Goal: Information Seeking & Learning: Check status

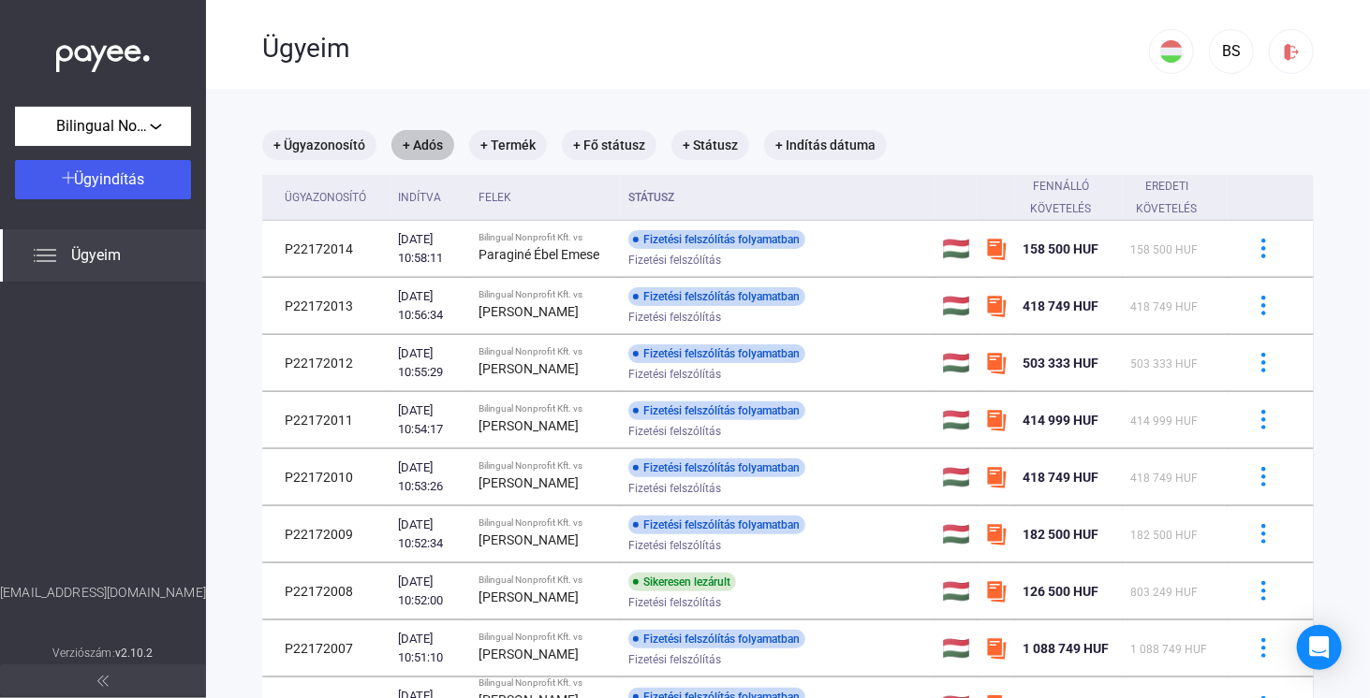
click at [423, 135] on mat-chip "+ Adós" at bounding box center [422, 145] width 63 height 30
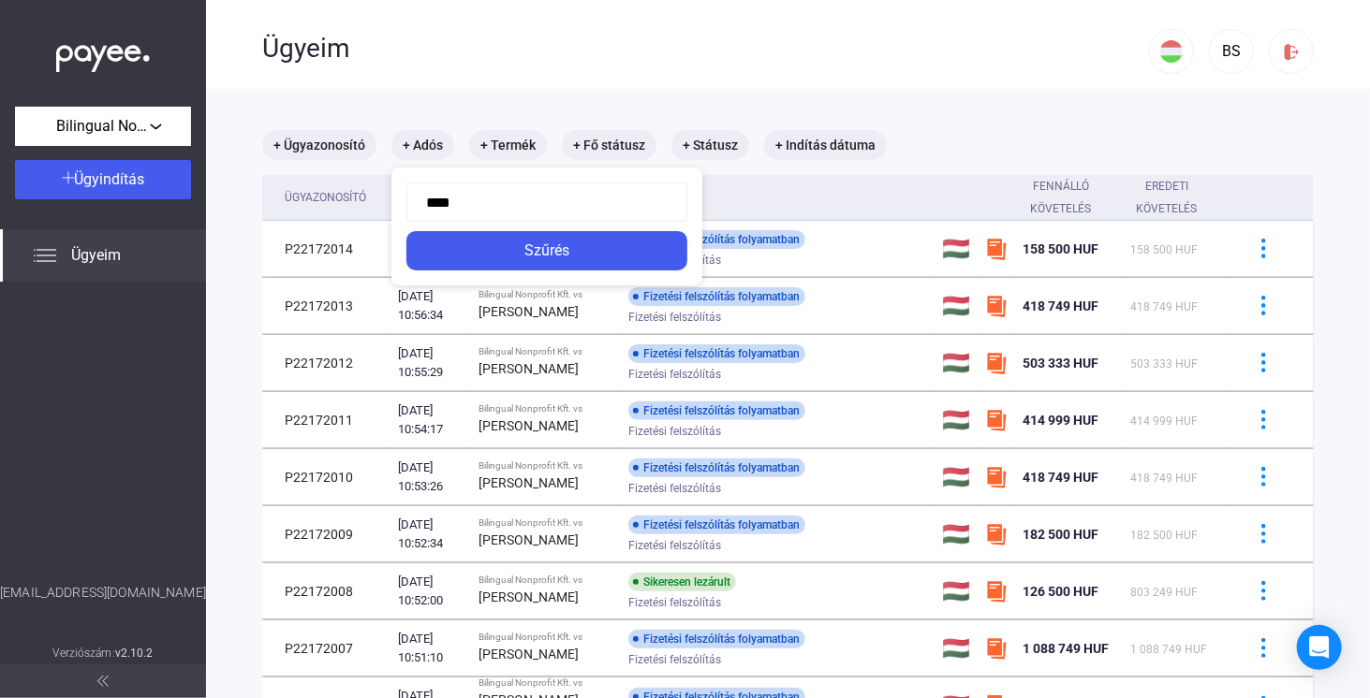
type input "*****"
click button "Szűrés" at bounding box center [546, 250] width 281 height 39
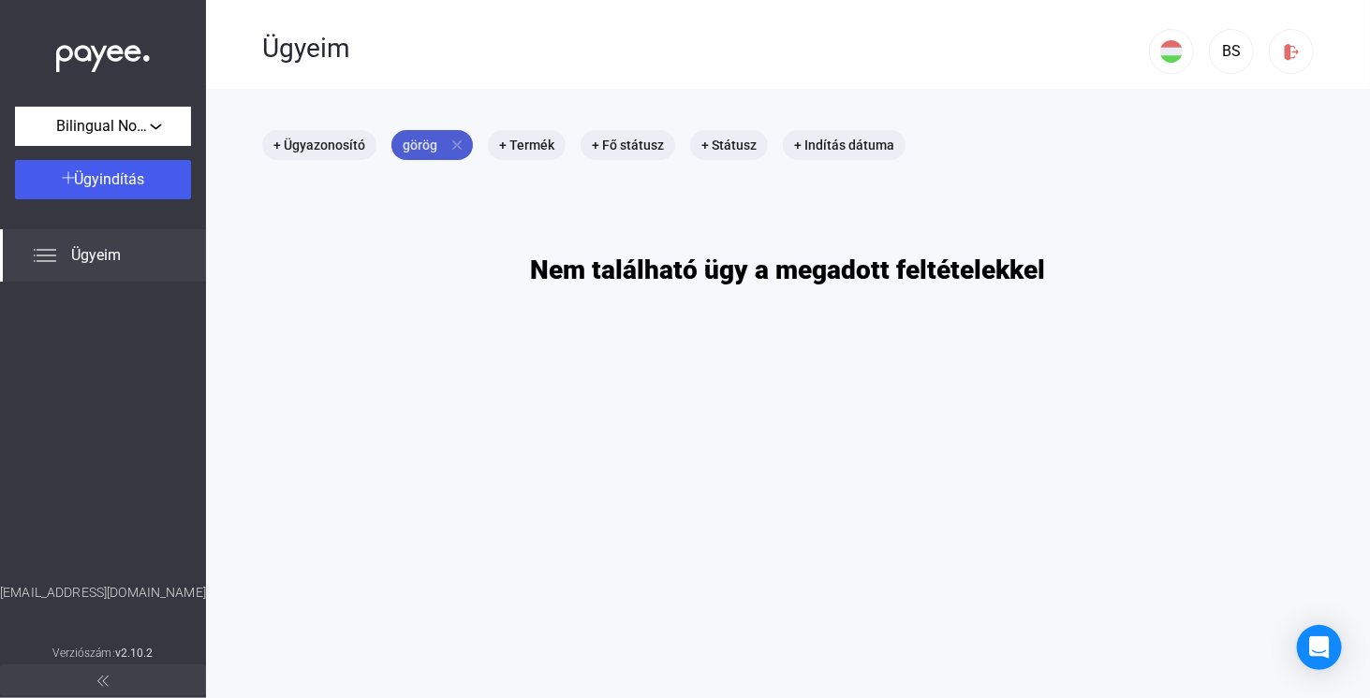
click at [458, 146] on mat-icon "close" at bounding box center [456, 145] width 17 height 17
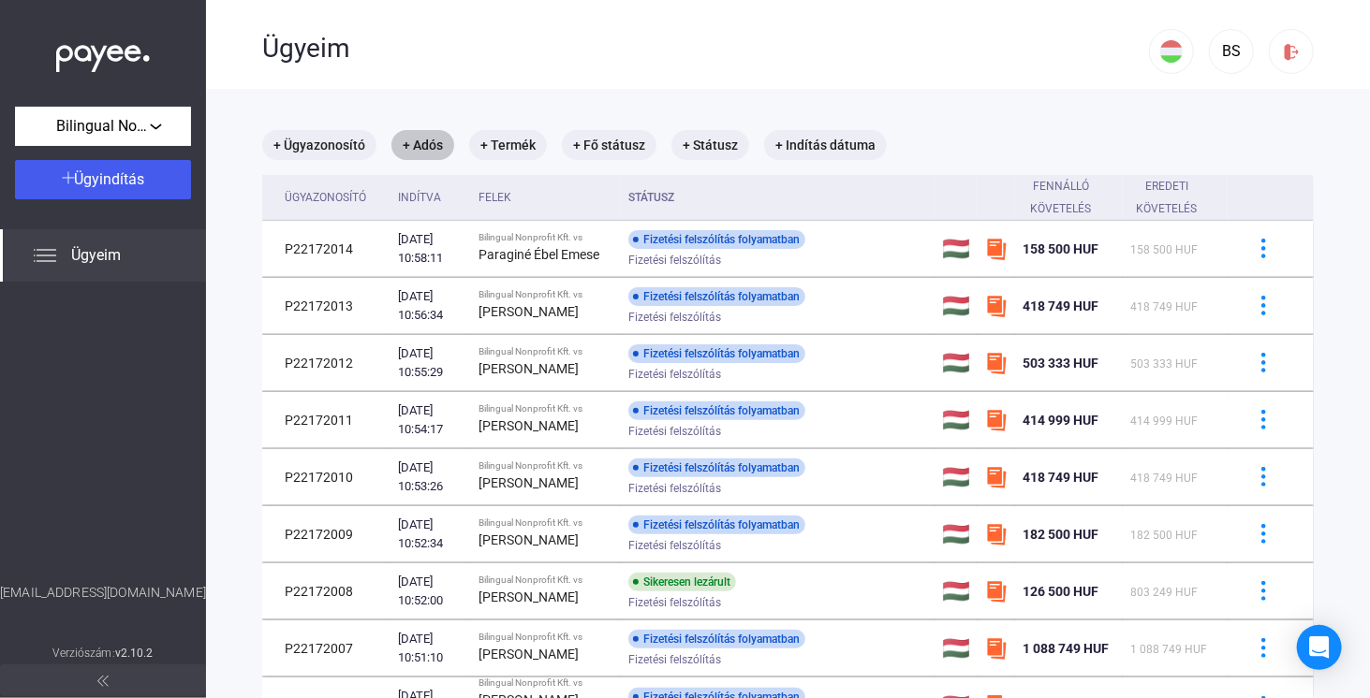
click at [432, 150] on mat-chip "+ Adós" at bounding box center [422, 145] width 63 height 30
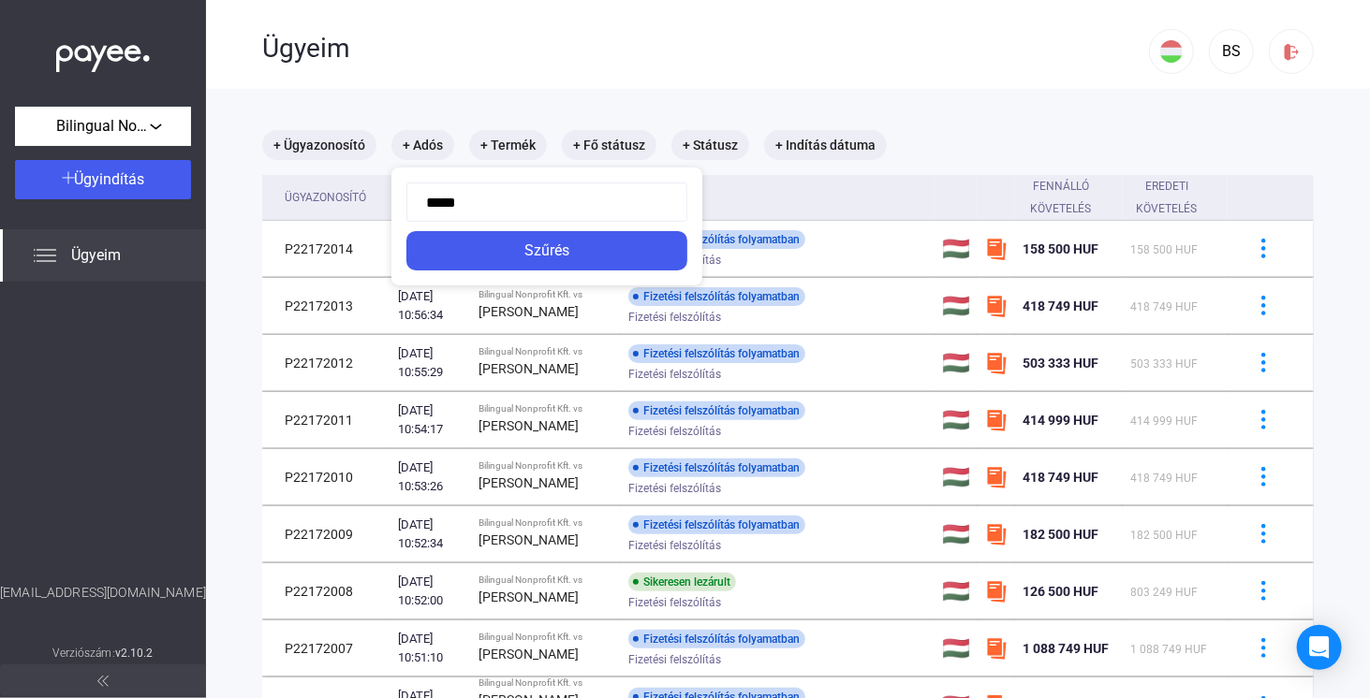
type input "******"
click button "Szűrés" at bounding box center [546, 250] width 281 height 39
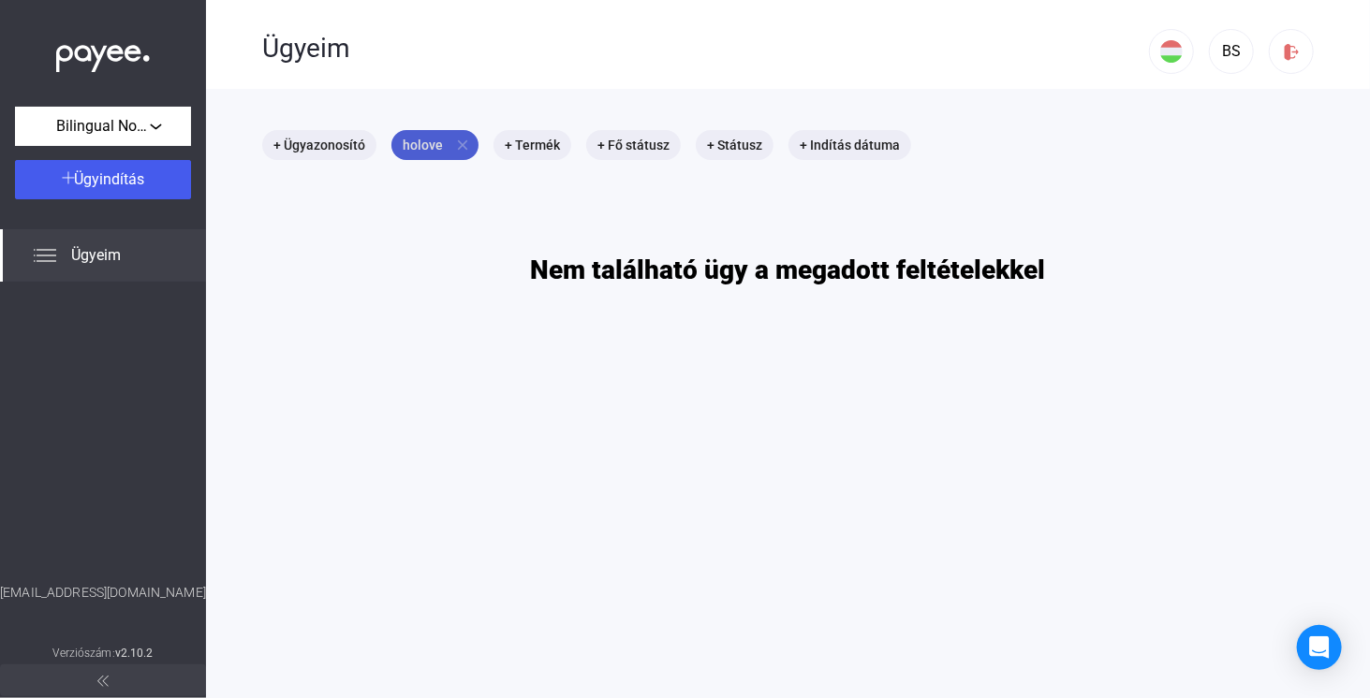
click at [458, 147] on mat-icon "close" at bounding box center [462, 145] width 17 height 17
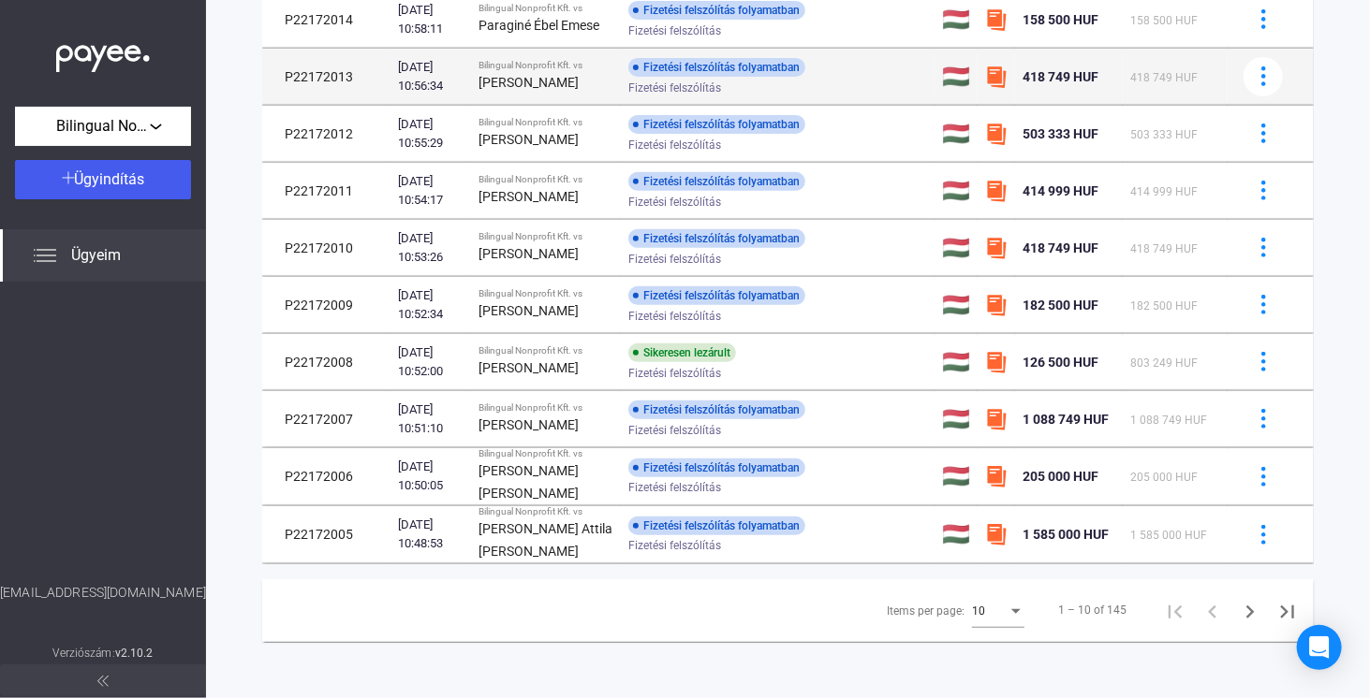
scroll to position [270, 0]
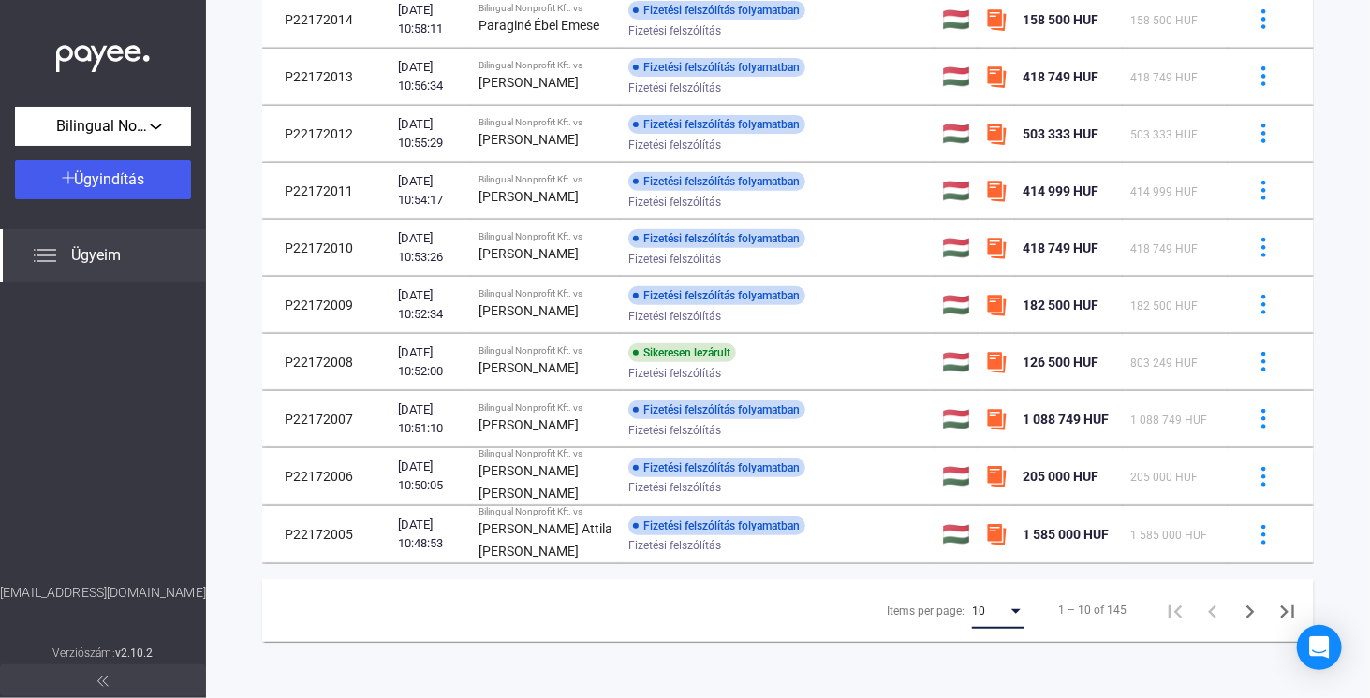
click at [1007, 615] on div "Items per page:" at bounding box center [1015, 611] width 17 height 15
click at [977, 646] on span "25" at bounding box center [986, 647] width 52 height 22
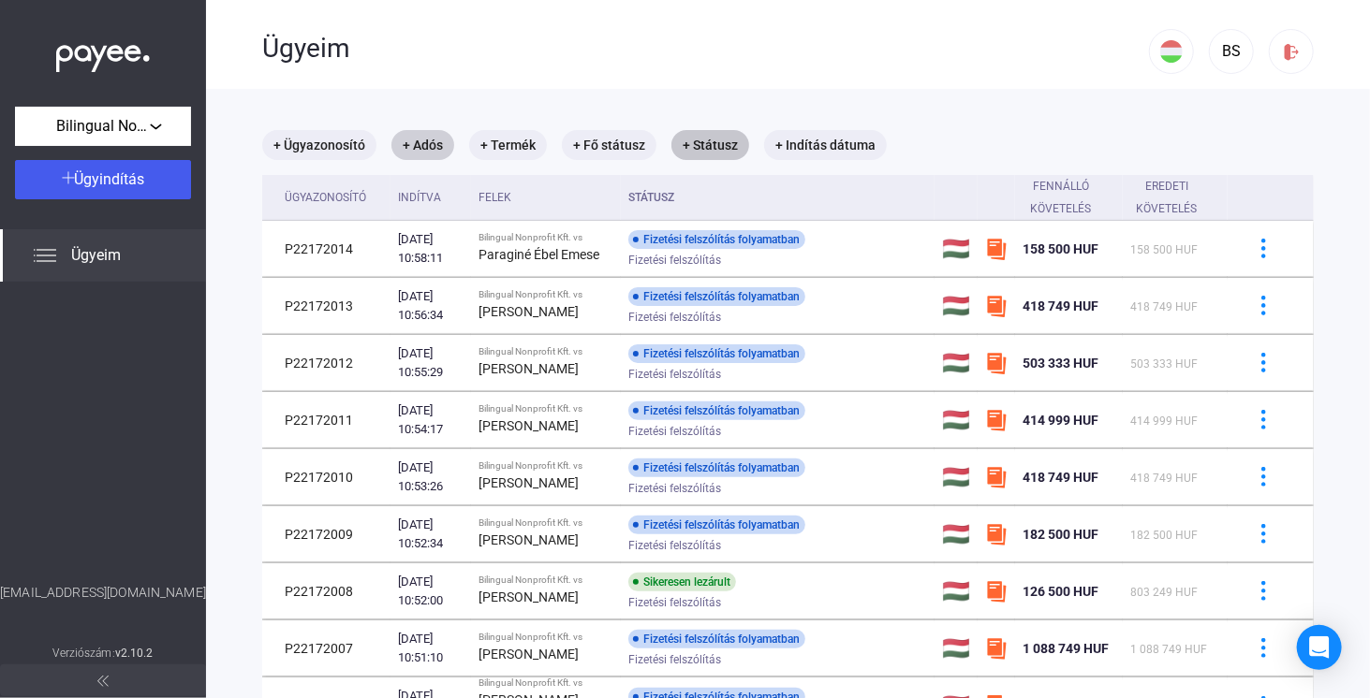
click at [701, 150] on mat-chip "+ Státusz" at bounding box center [710, 145] width 78 height 30
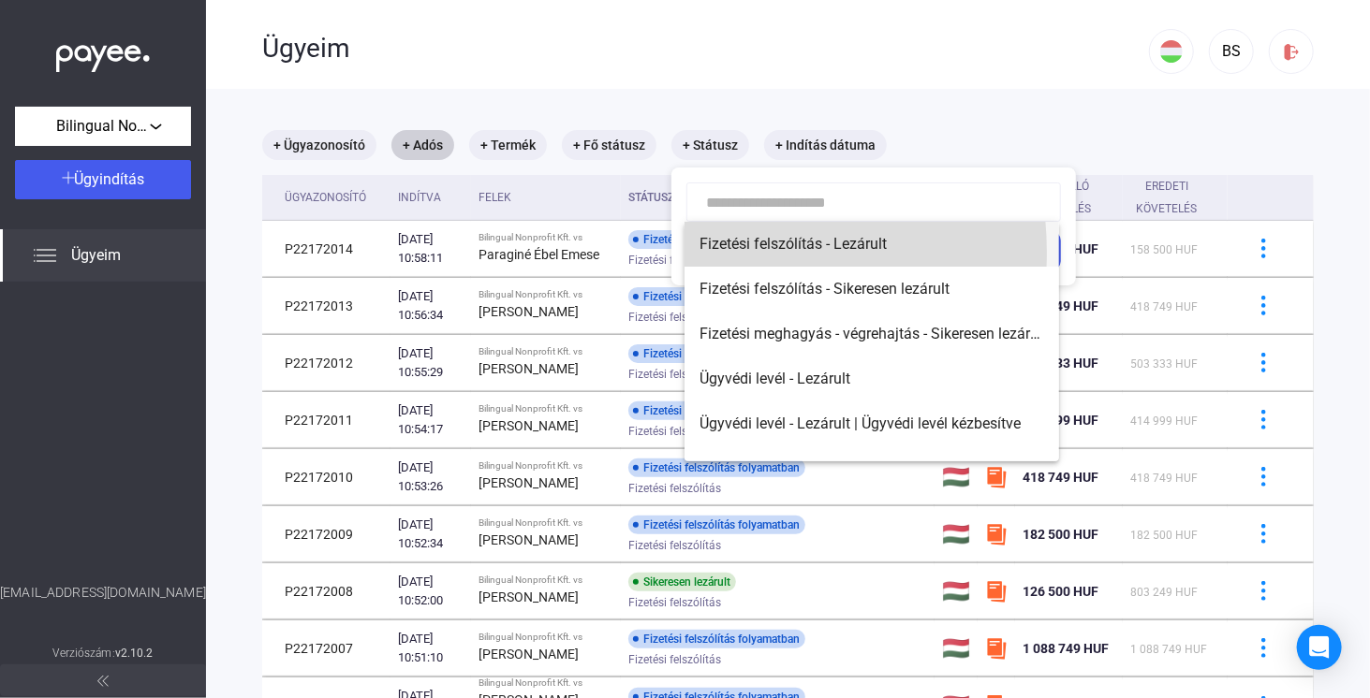
click at [705, 253] on span "Fizetési felszólítás - Lezárult" at bounding box center [871, 244] width 345 height 22
type input "**********"
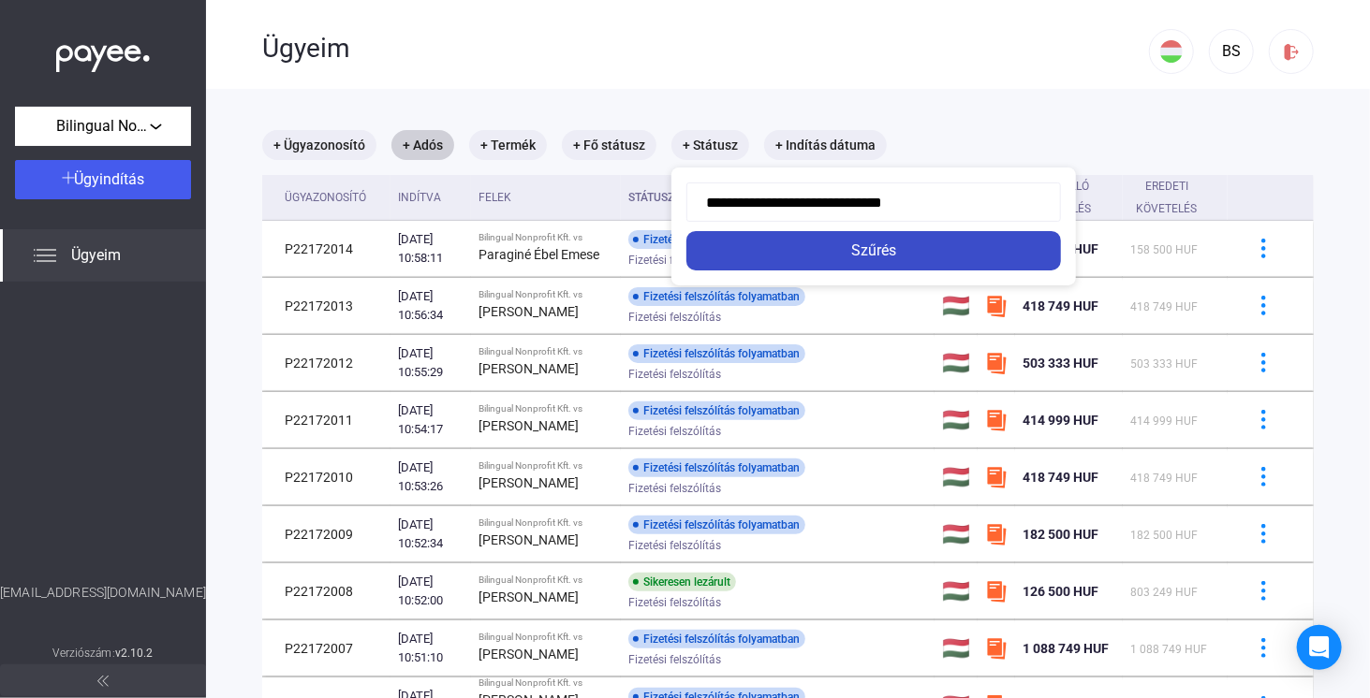
click at [707, 256] on div "Szűrés" at bounding box center [873, 251] width 363 height 22
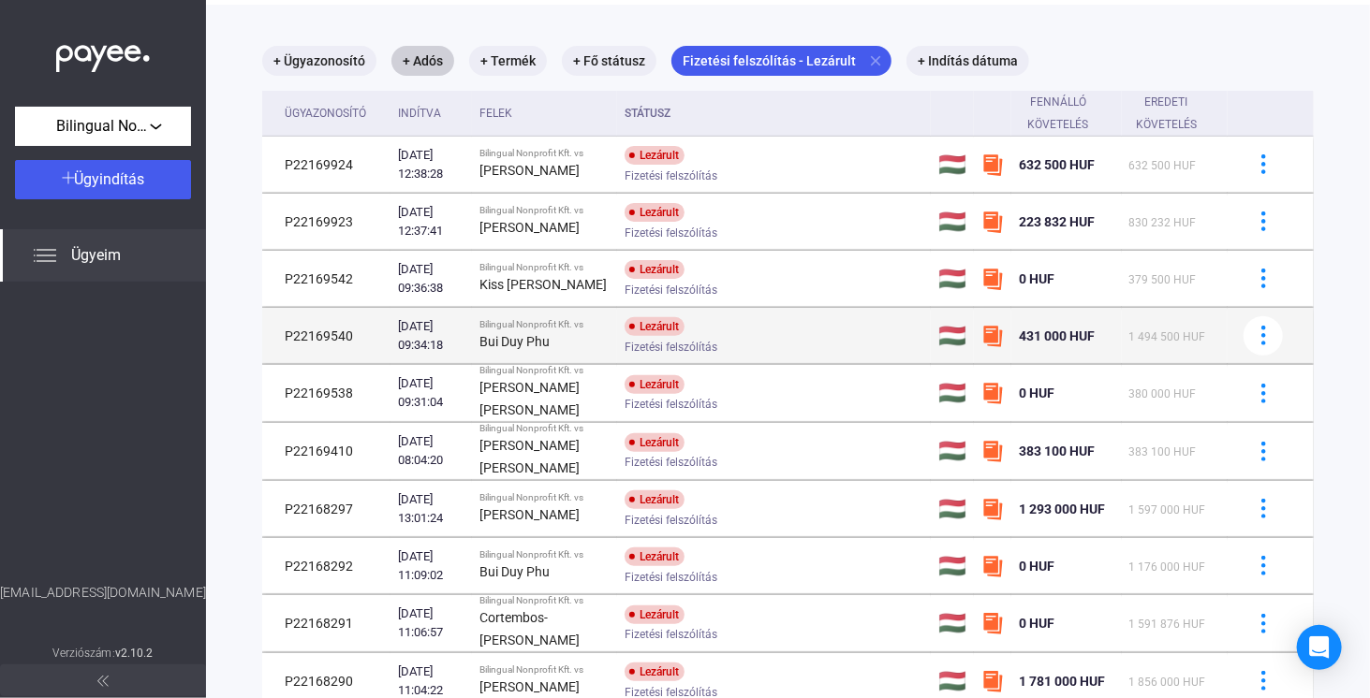
scroll to position [94, 0]
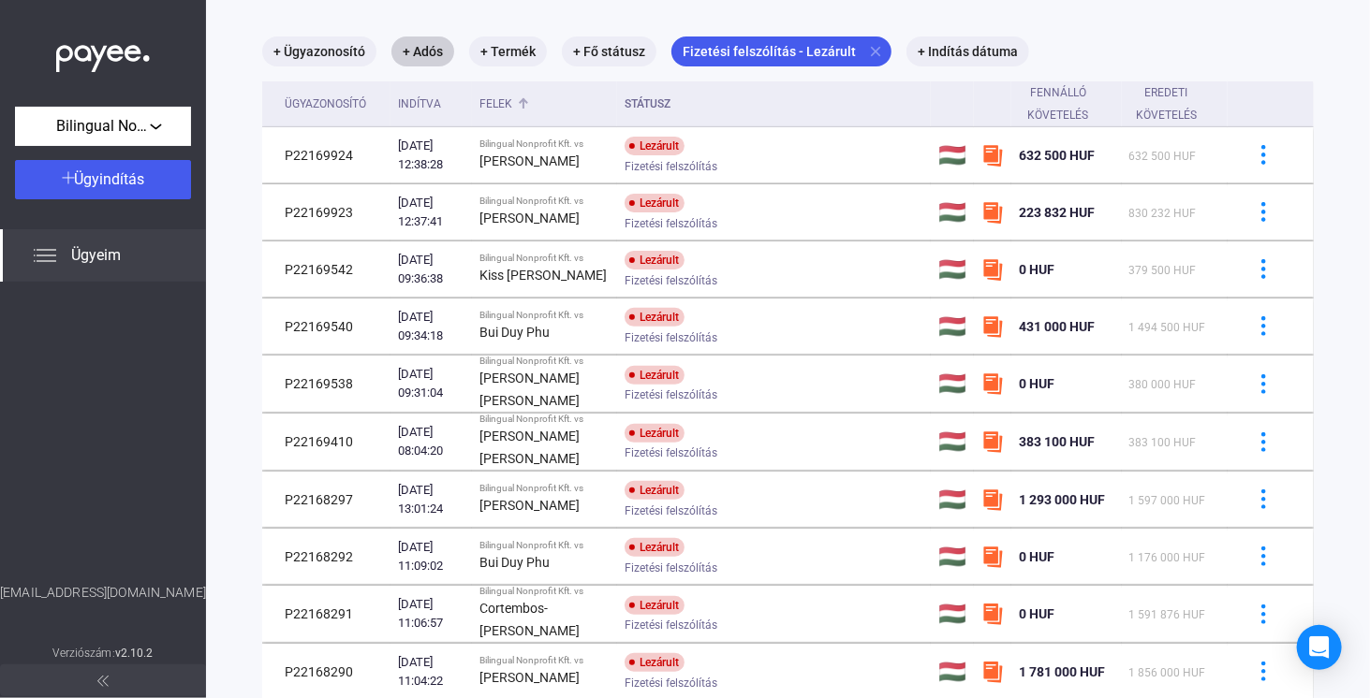
click at [512, 106] on div "Felek" at bounding box center [495, 104] width 33 height 22
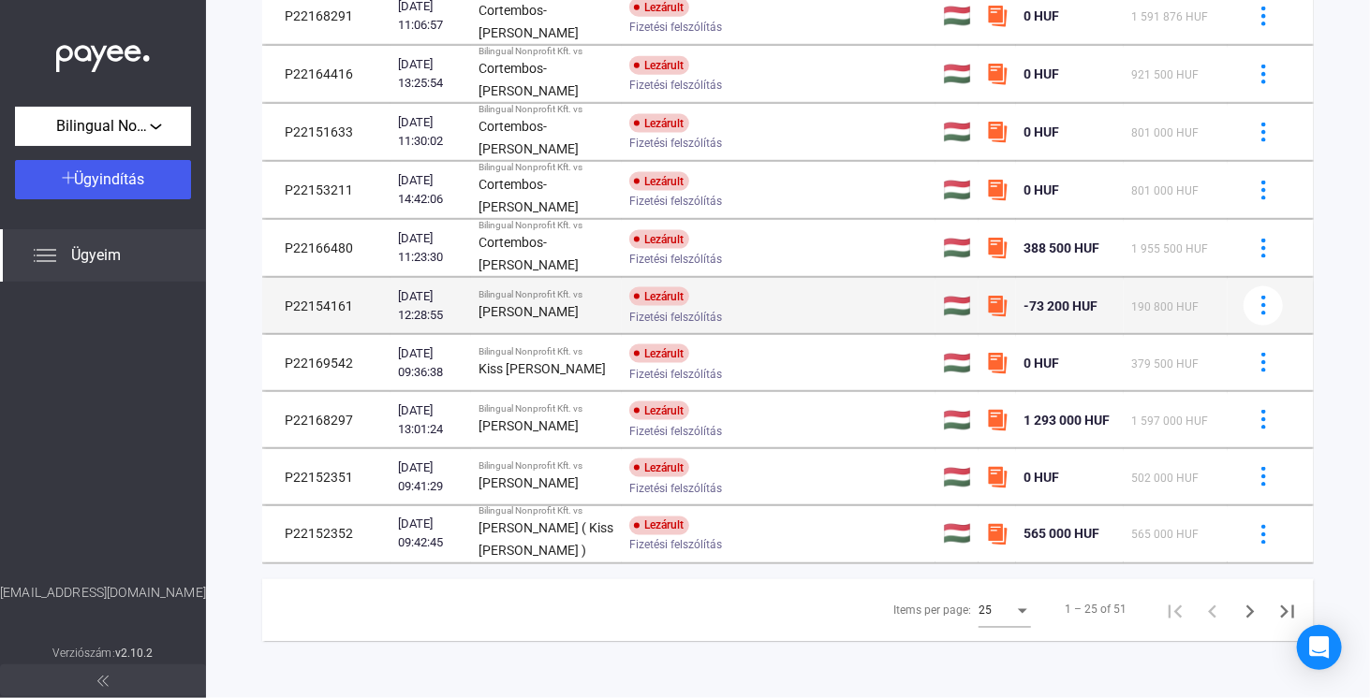
scroll to position [1167, 0]
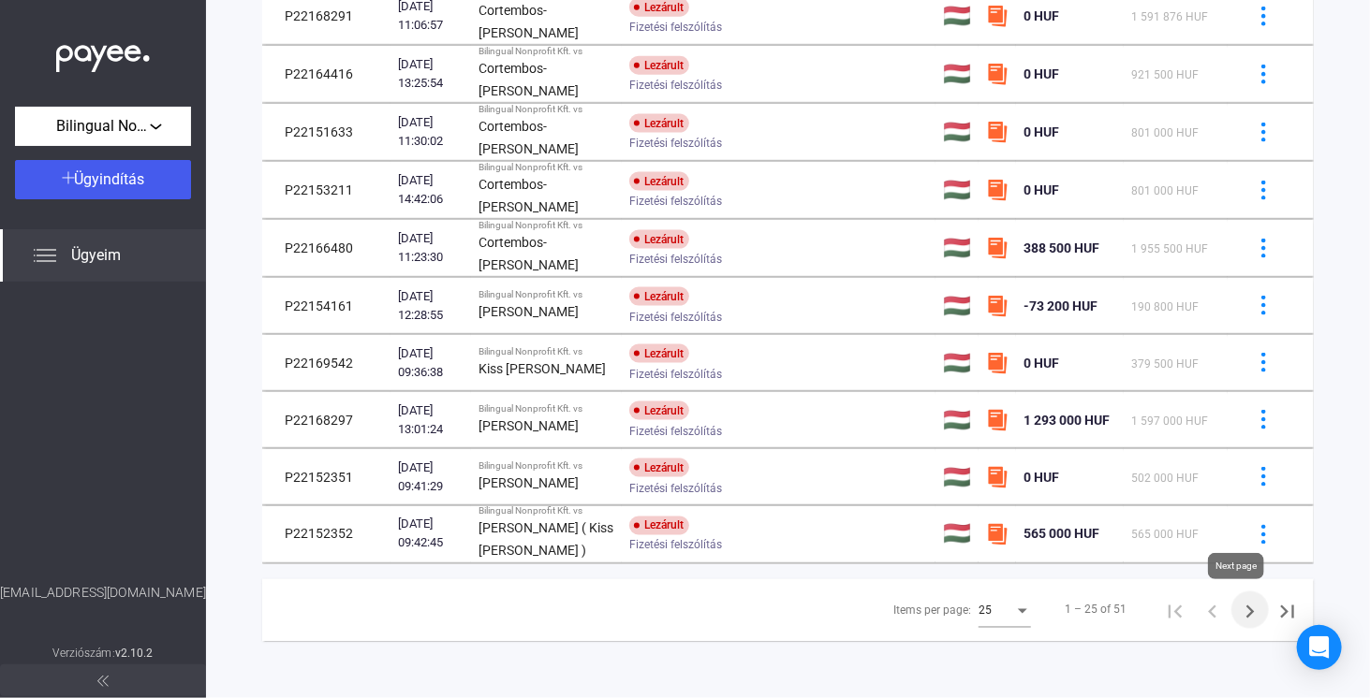
click at [1237, 613] on icon "Next page" at bounding box center [1250, 612] width 26 height 26
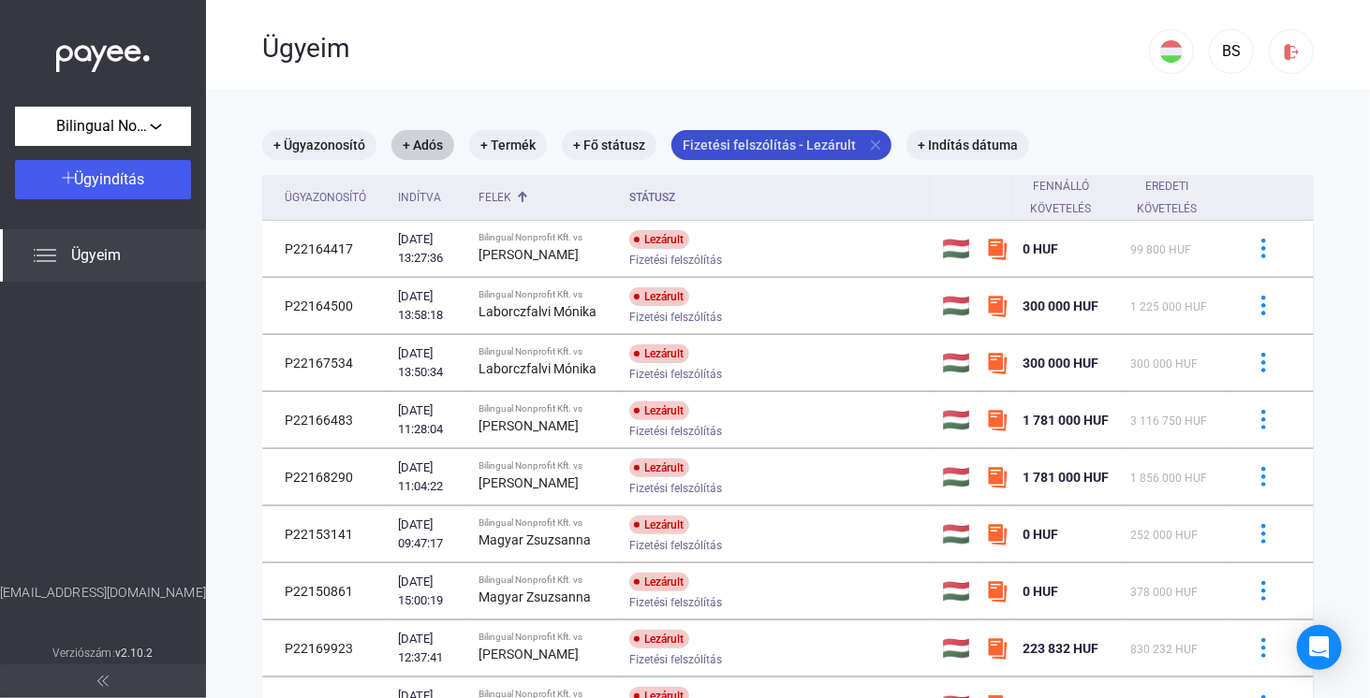
click at [871, 140] on mat-icon "close" at bounding box center [875, 145] width 17 height 17
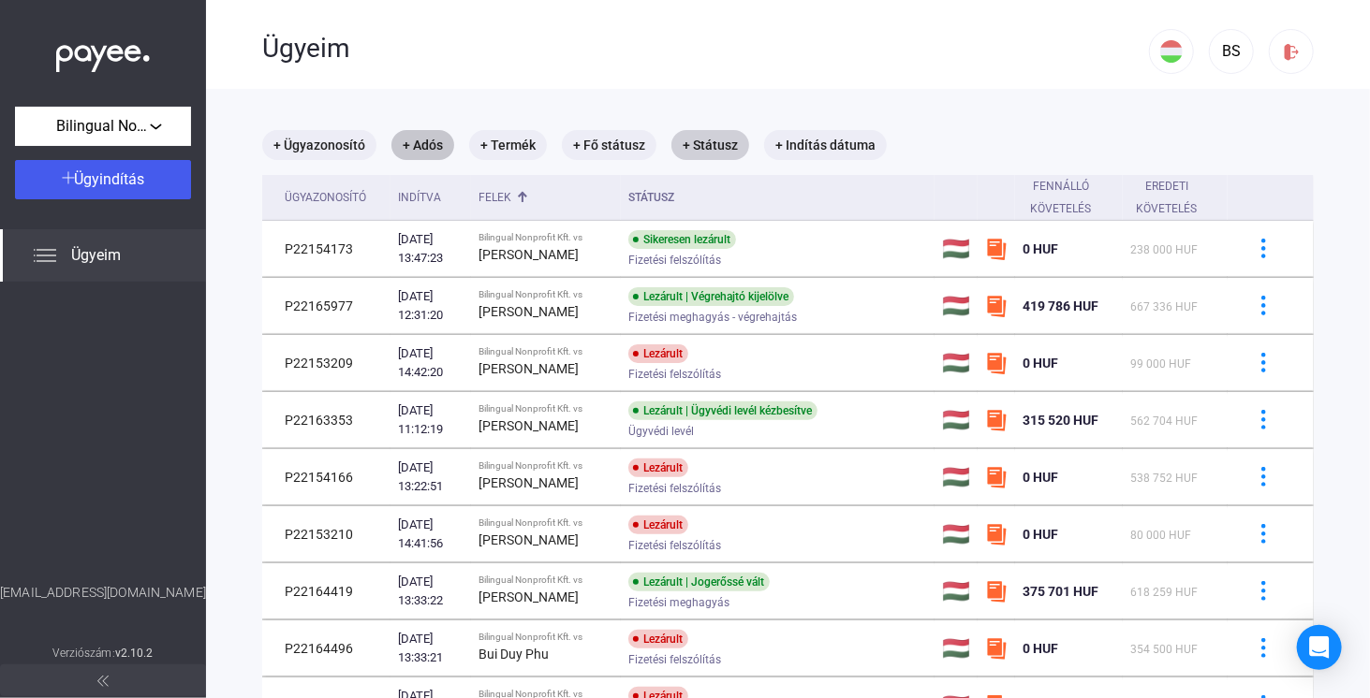
click at [420, 140] on mat-chip "+ Adós" at bounding box center [422, 145] width 63 height 30
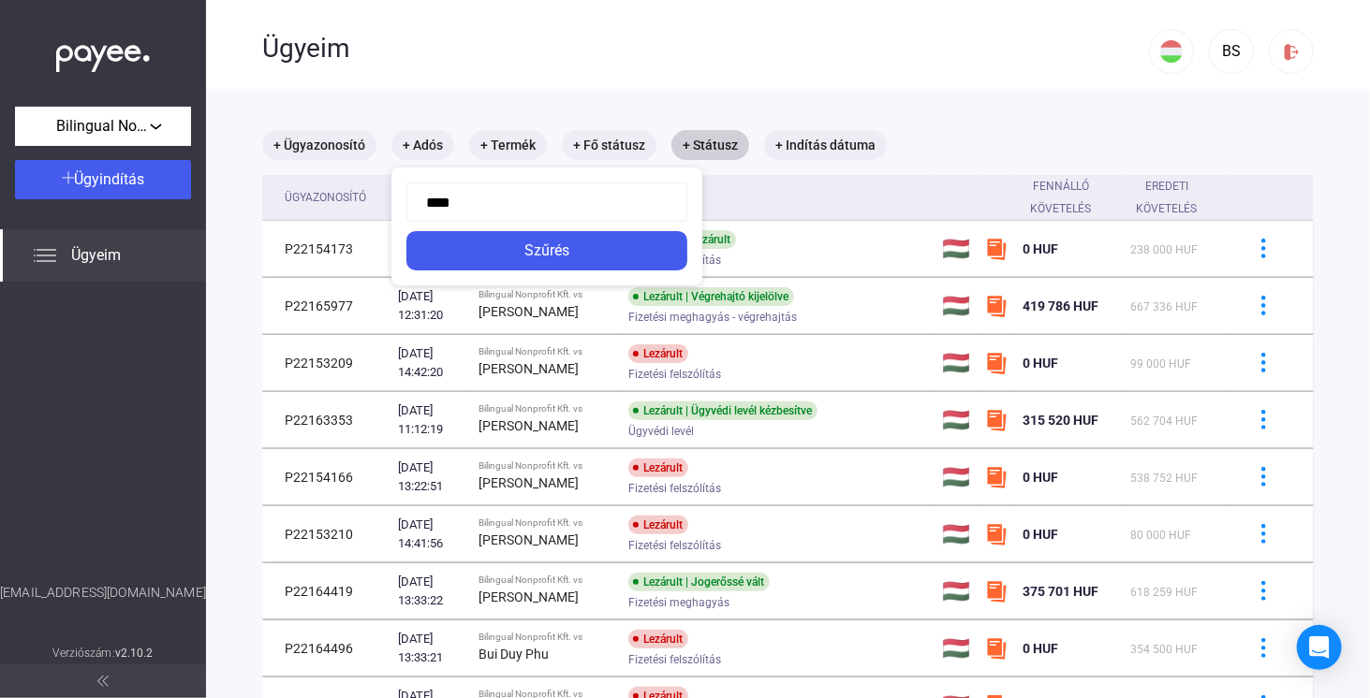
type input "*****"
click button "Szűrés" at bounding box center [546, 250] width 281 height 39
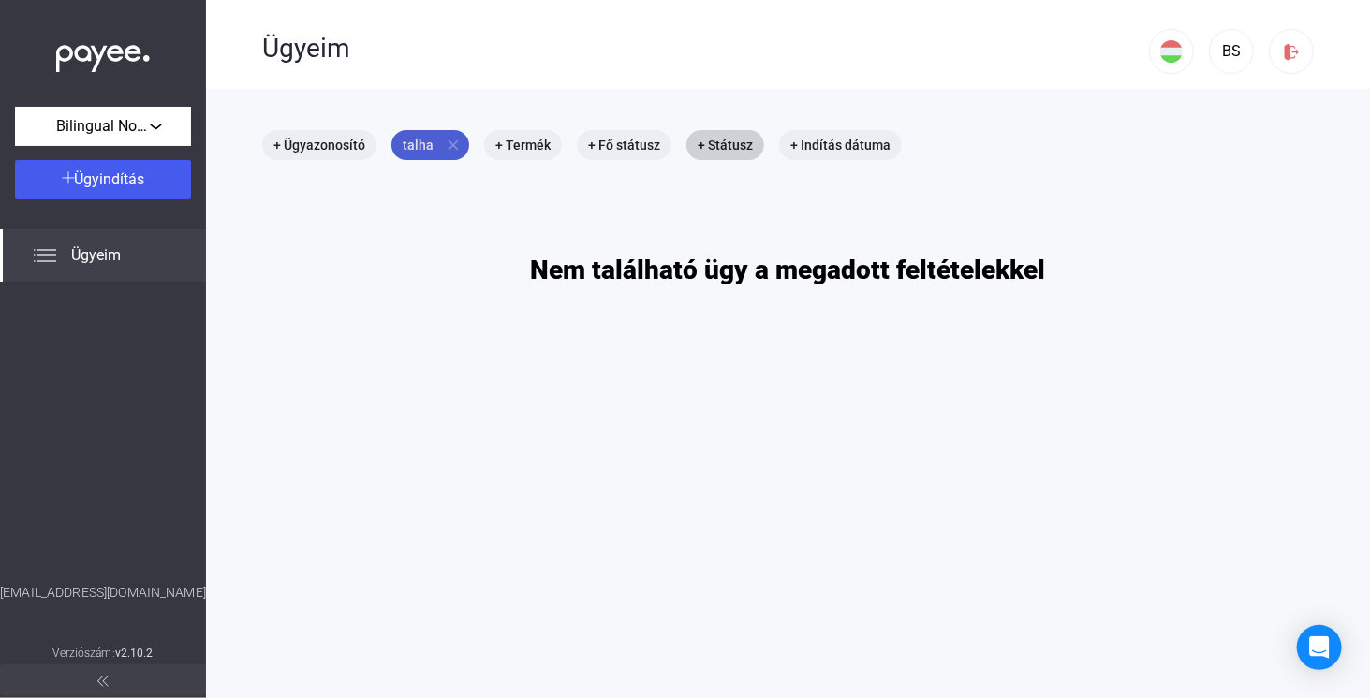
click at [449, 141] on mat-icon "close" at bounding box center [453, 145] width 17 height 17
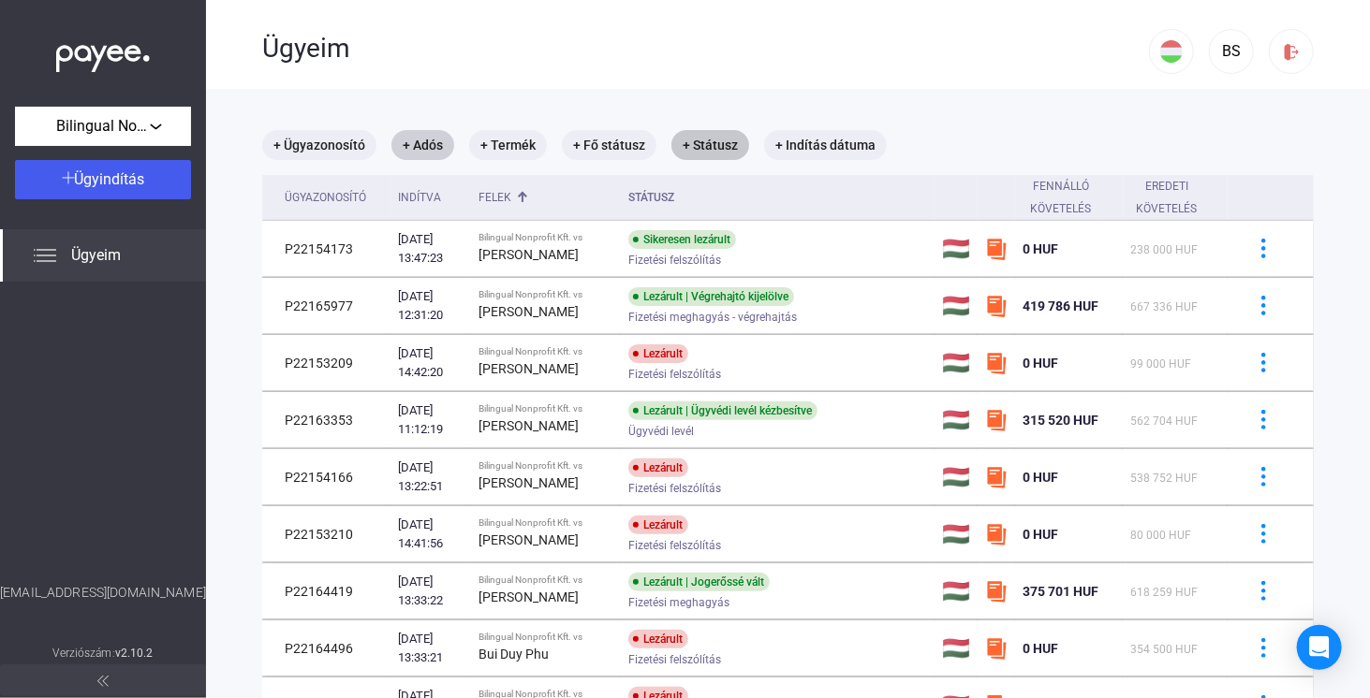
click at [697, 145] on mat-chip "+ Státusz" at bounding box center [710, 145] width 78 height 30
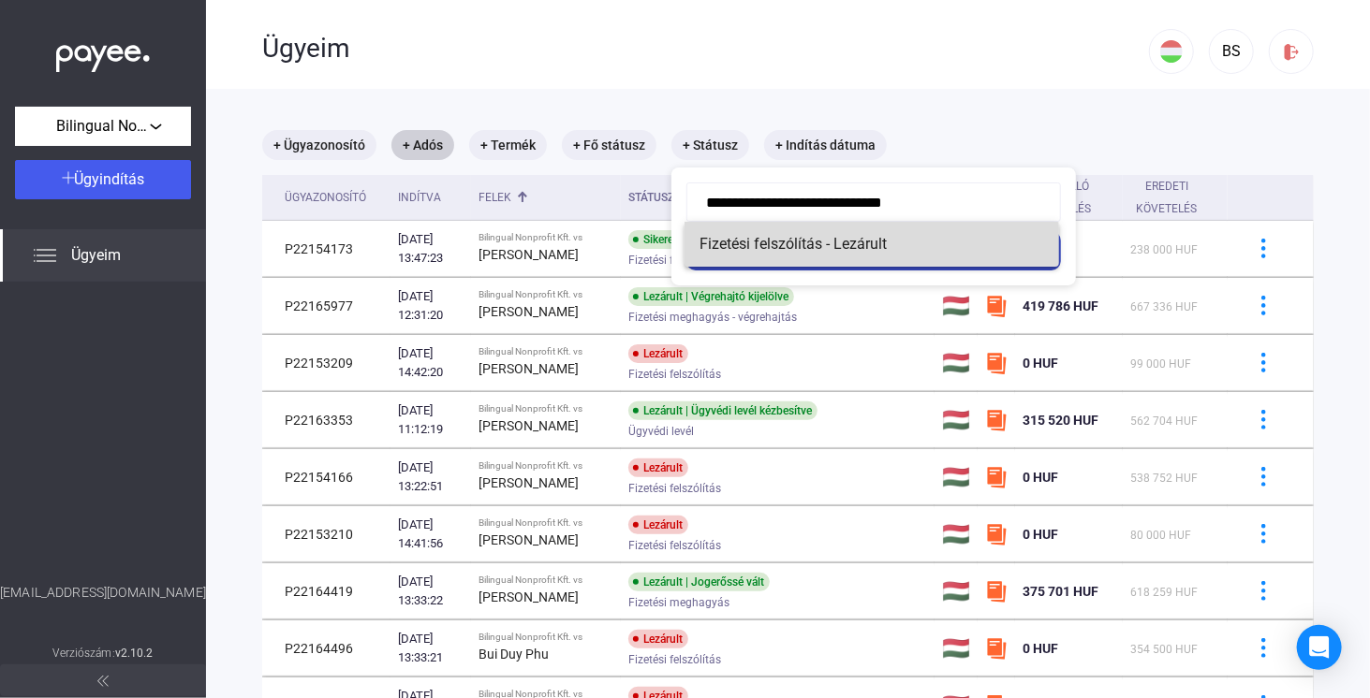
click at [774, 247] on span "Fizetési felszólítás - Lezárult" at bounding box center [871, 244] width 345 height 22
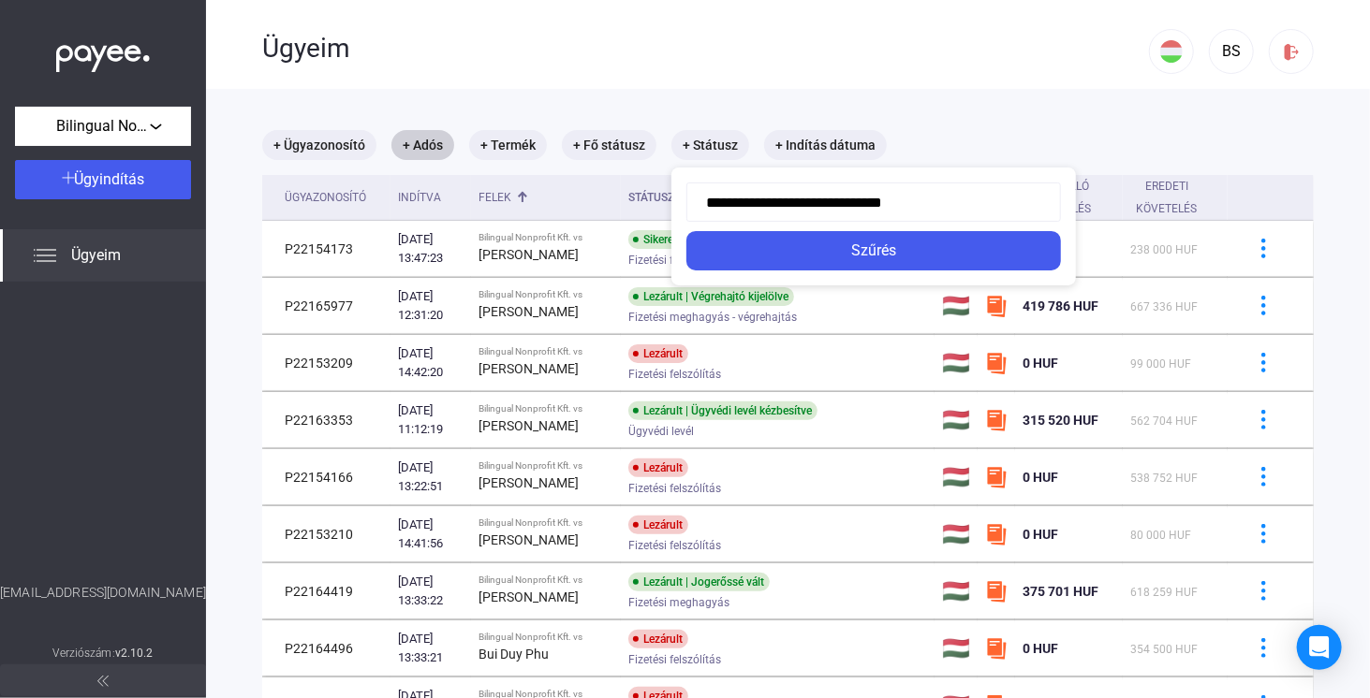
click at [786, 202] on input "**********" at bounding box center [873, 202] width 374 height 39
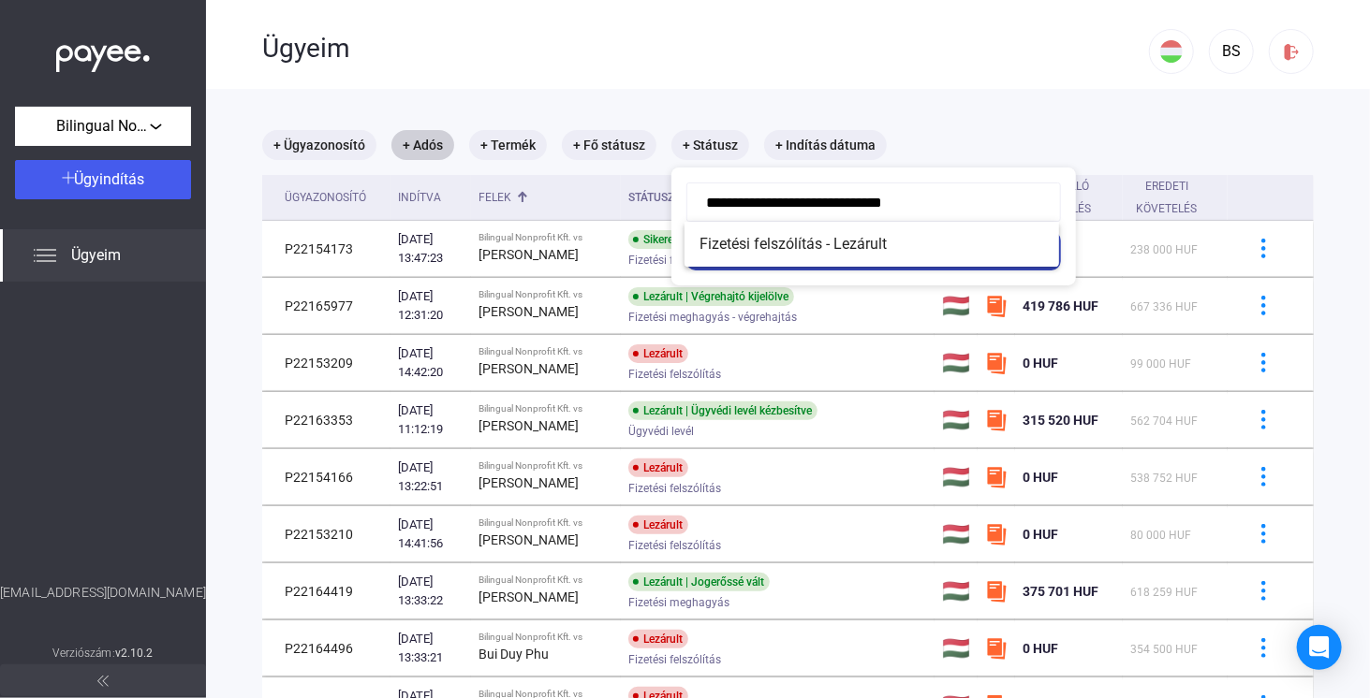
click at [839, 243] on span "Fizetési felszólítás - Lezárult" at bounding box center [871, 244] width 345 height 22
type input "**********"
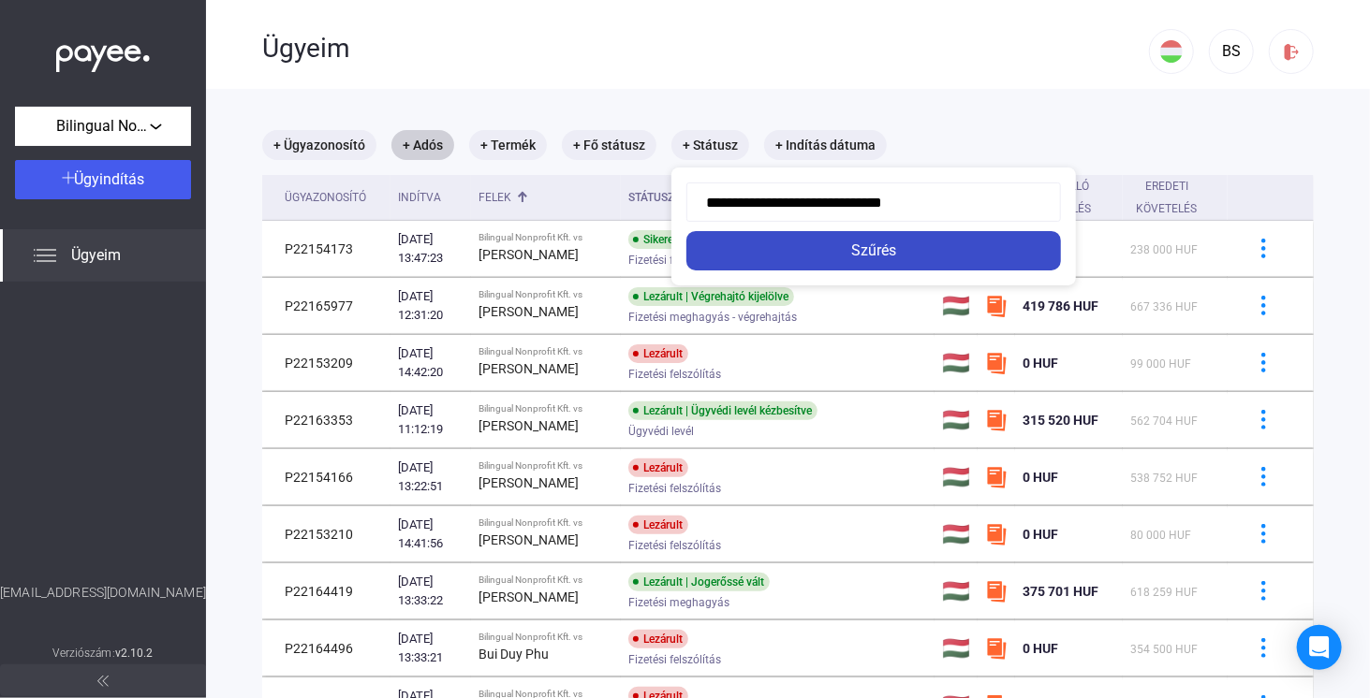
click at [859, 257] on div "Szűrés" at bounding box center [873, 251] width 363 height 22
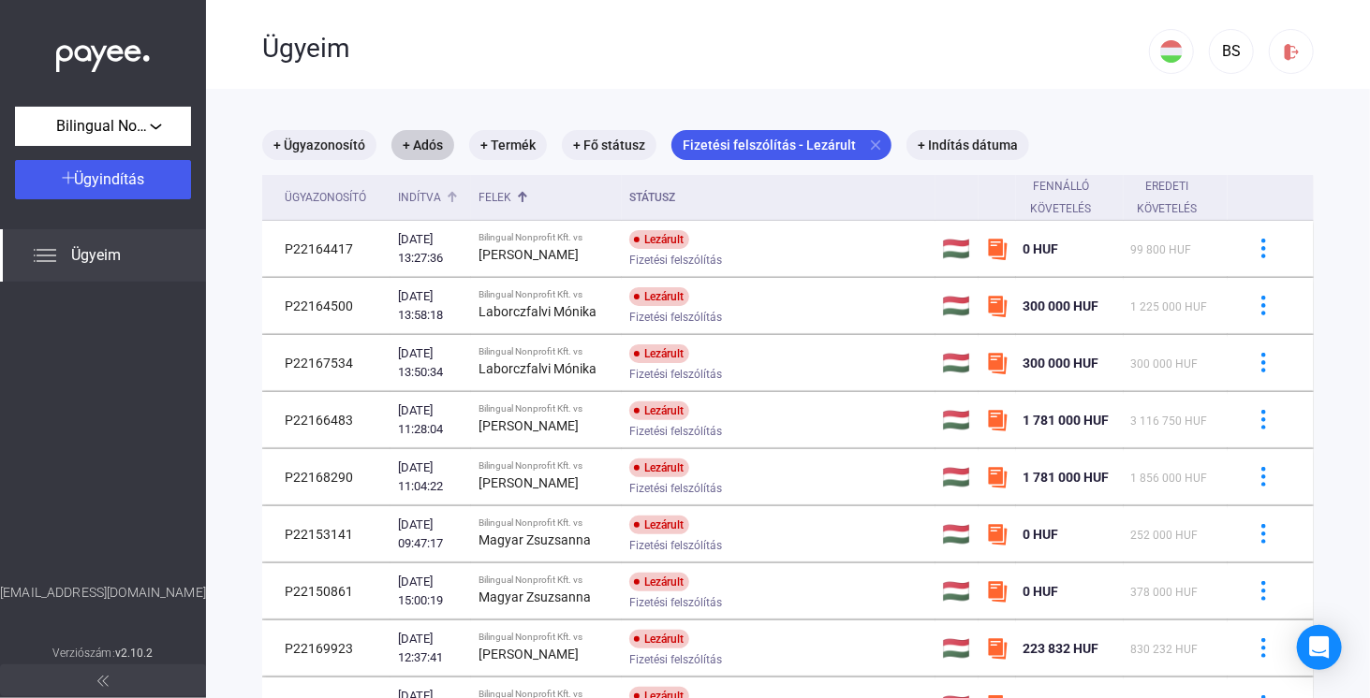
click at [439, 199] on div "Indítva" at bounding box center [419, 197] width 43 height 22
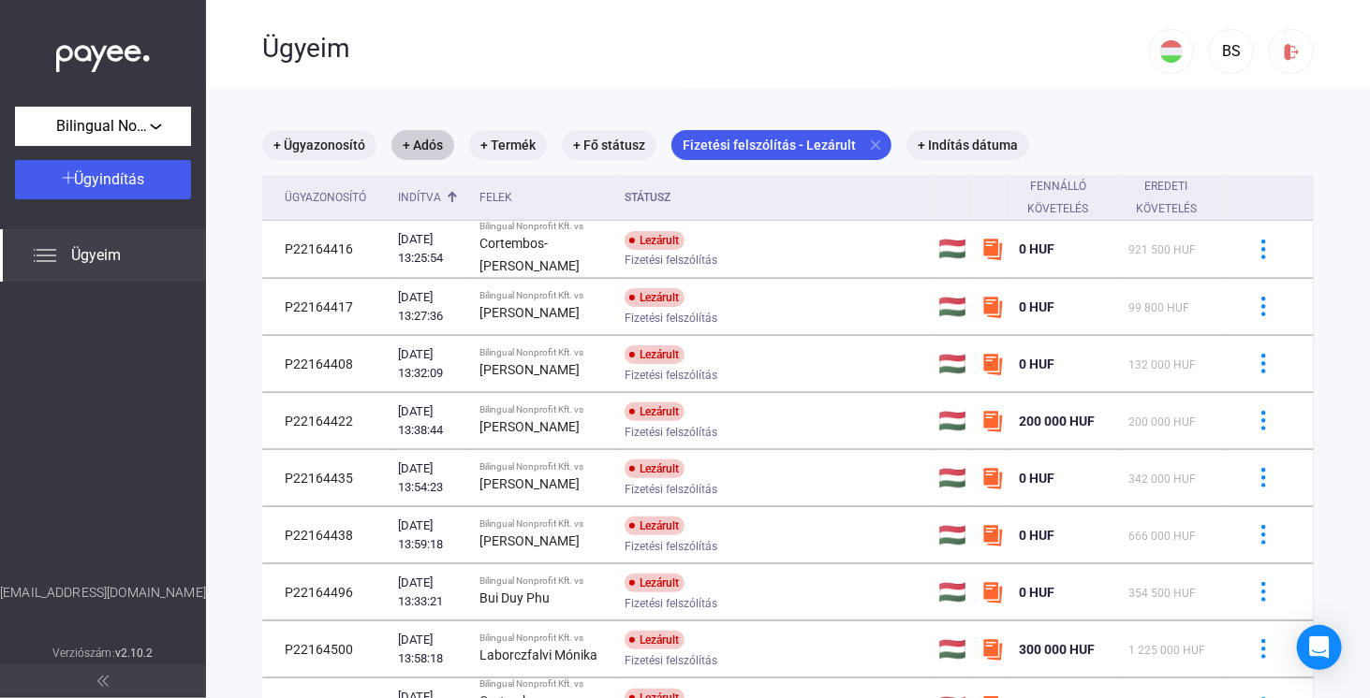
click at [431, 202] on div "Indítva" at bounding box center [419, 197] width 43 height 22
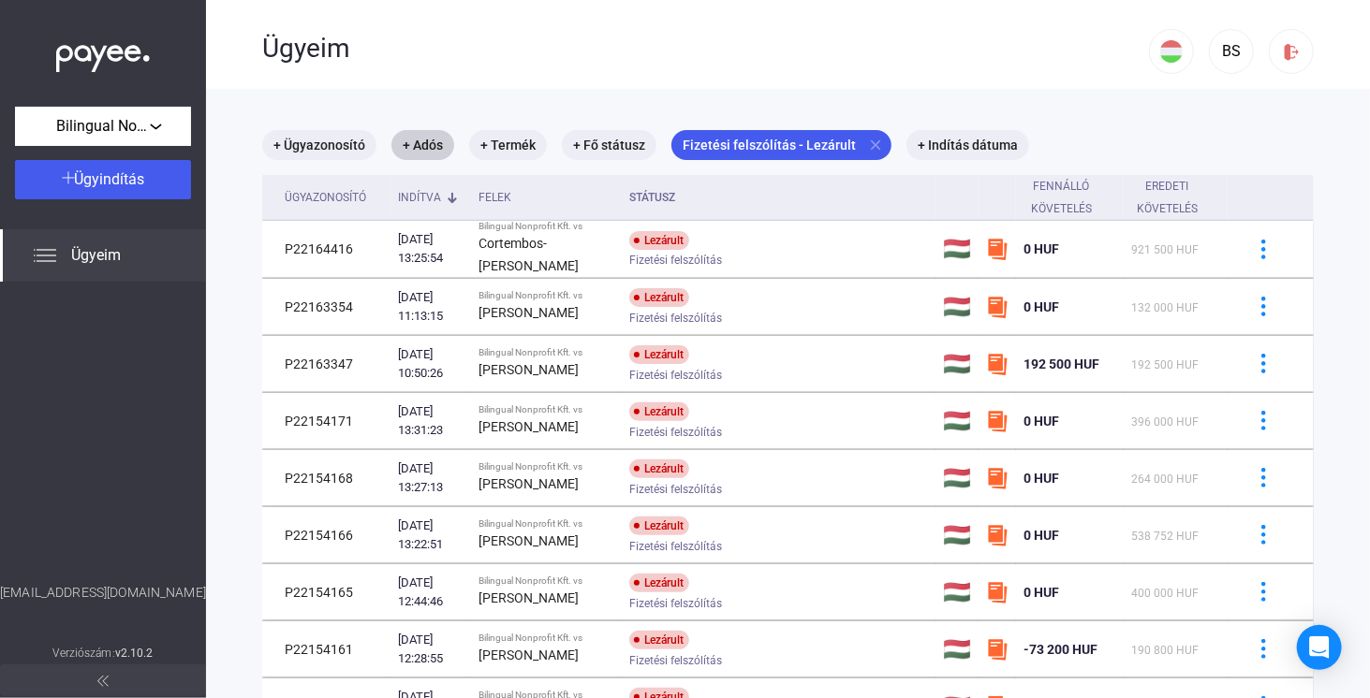
click at [428, 198] on div "Indítva" at bounding box center [419, 197] width 43 height 22
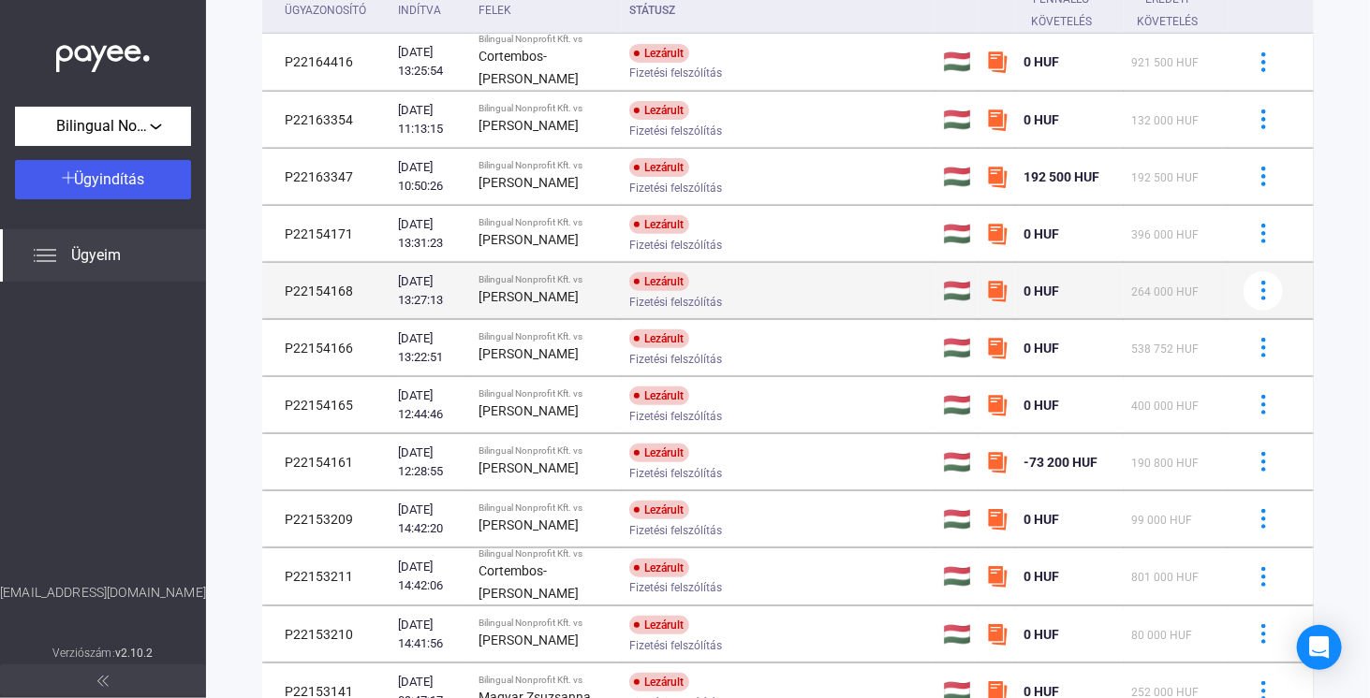
scroll to position [94, 0]
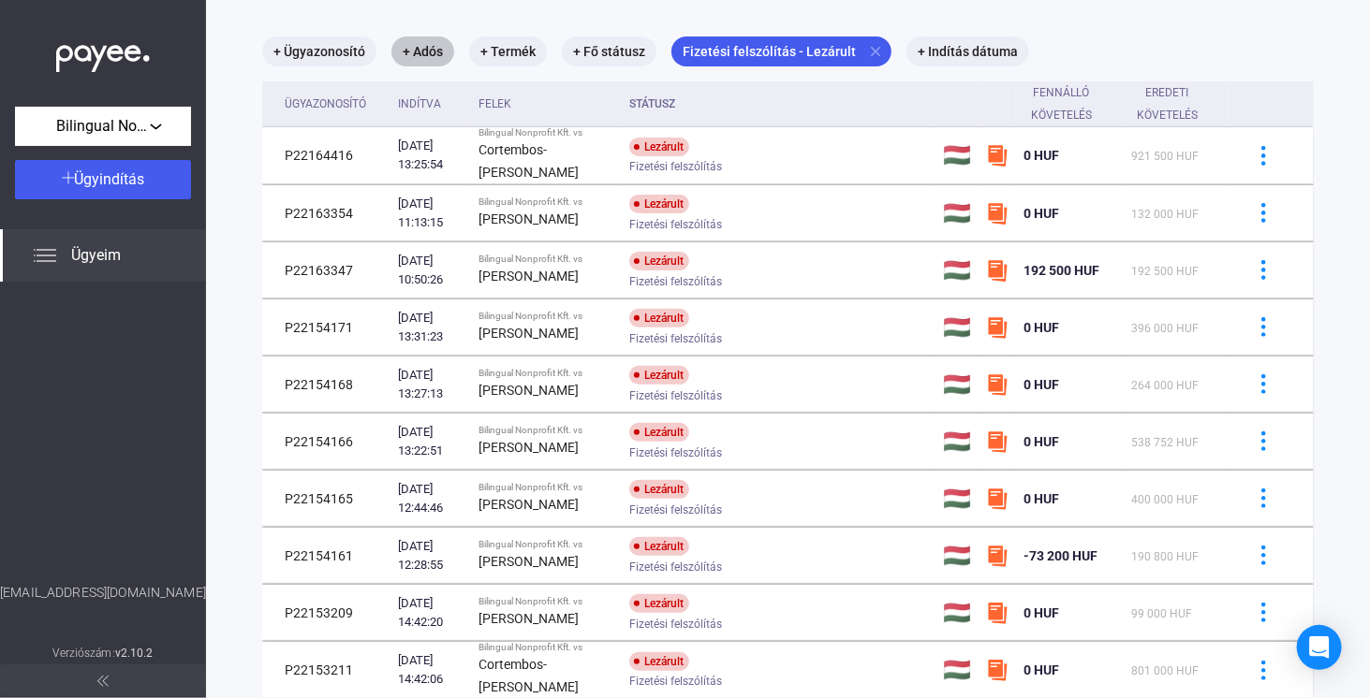
click at [420, 50] on mat-chip "+ Adós" at bounding box center [422, 52] width 63 height 30
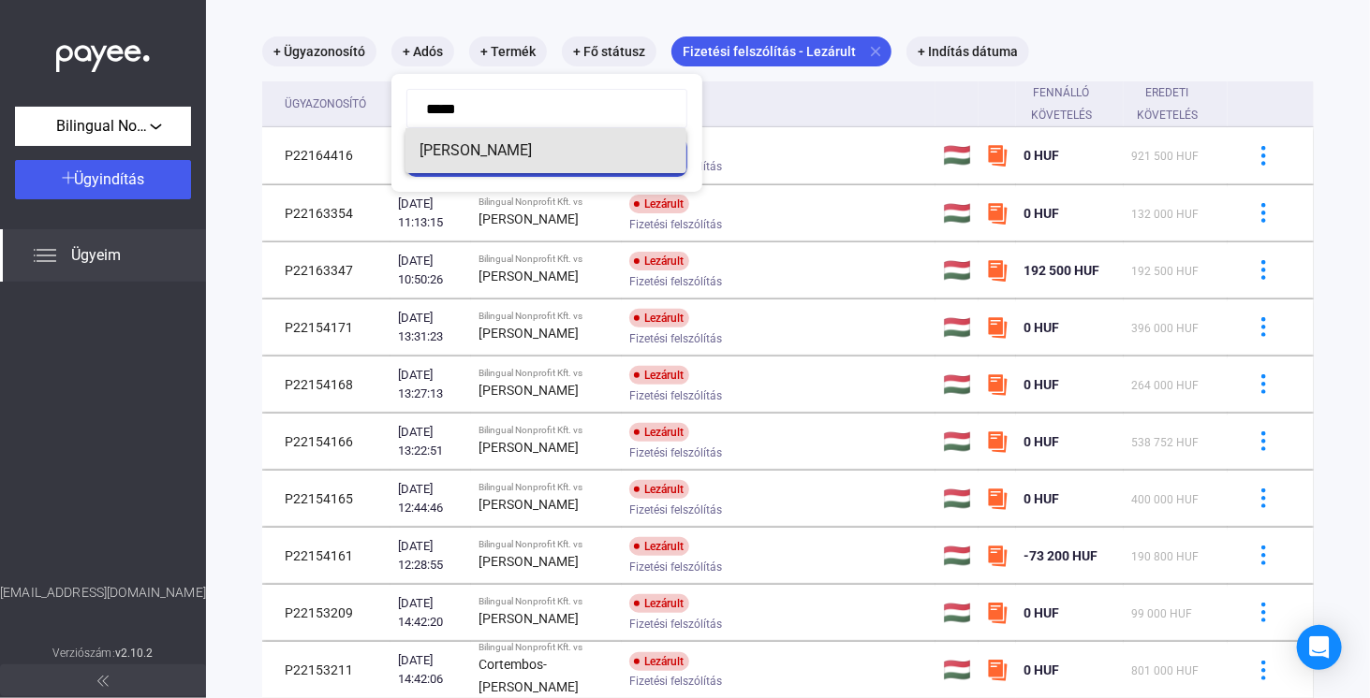
click at [535, 154] on span "[PERSON_NAME]" at bounding box center [545, 151] width 251 height 22
type input "**********"
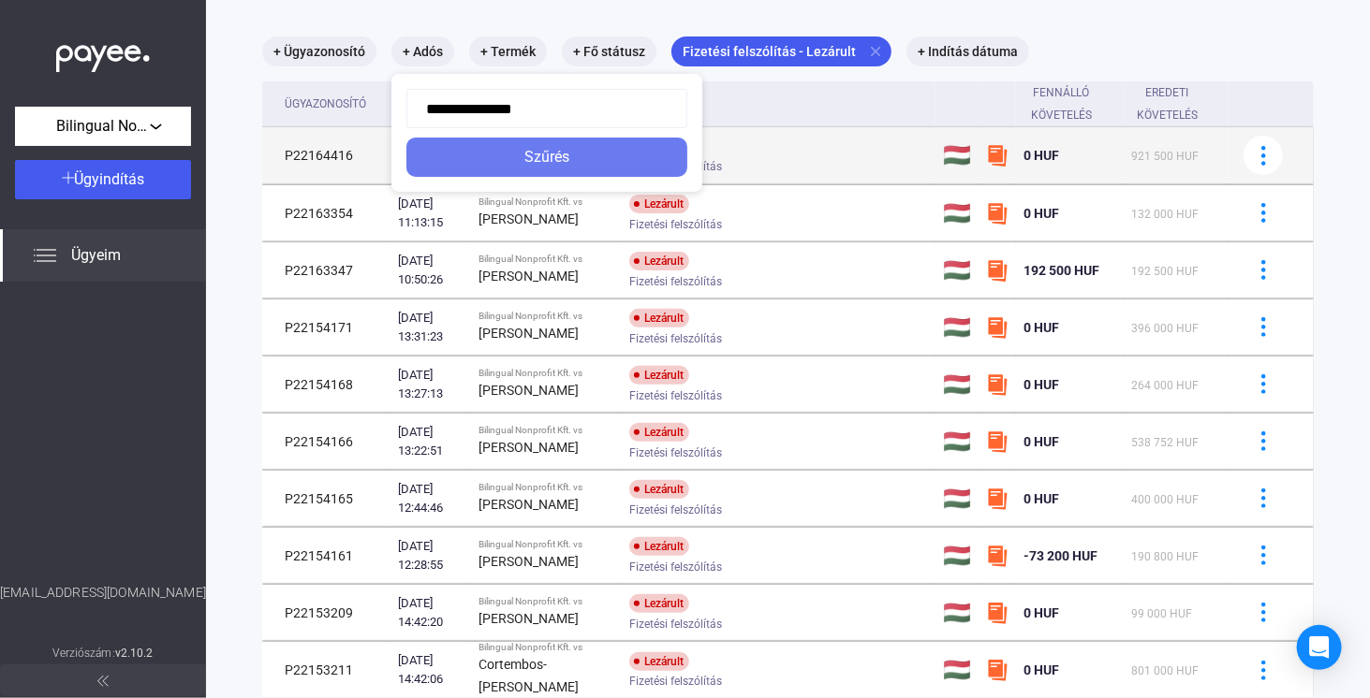
click at [534, 163] on div "Szűrés" at bounding box center [547, 157] width 270 height 22
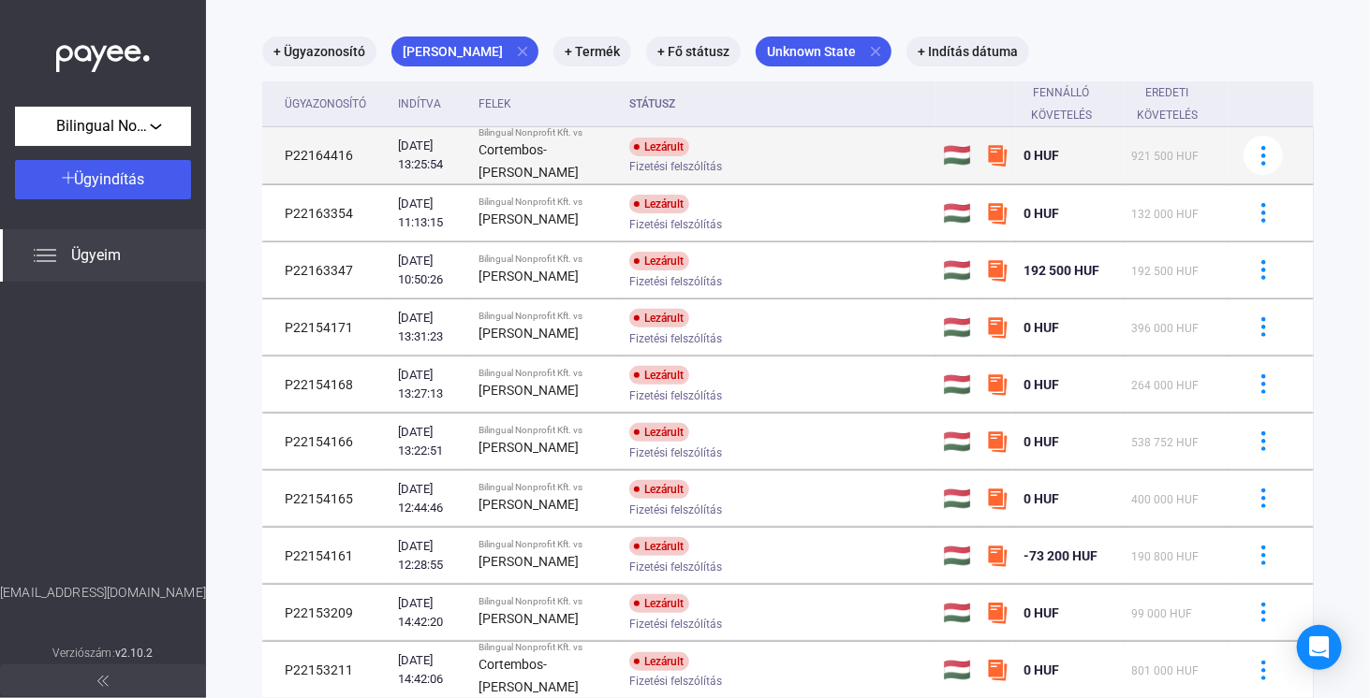
scroll to position [88, 0]
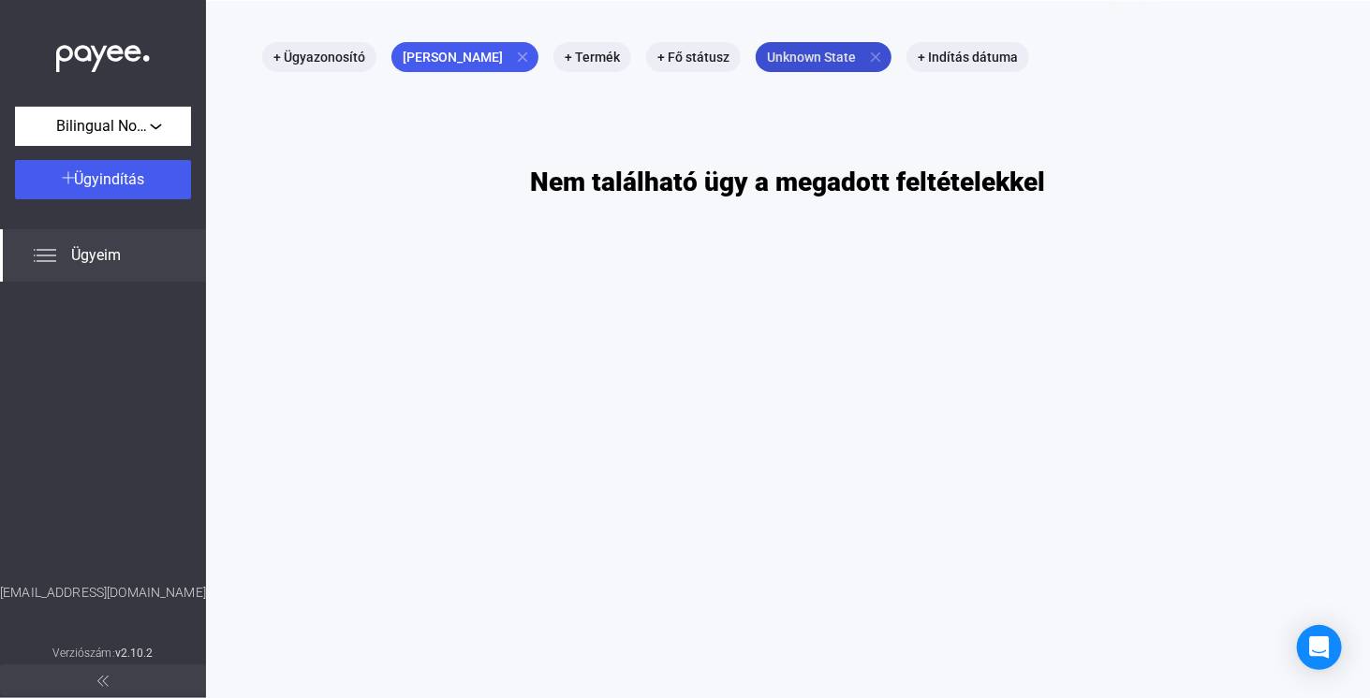
click at [867, 55] on mat-icon "close" at bounding box center [875, 57] width 17 height 17
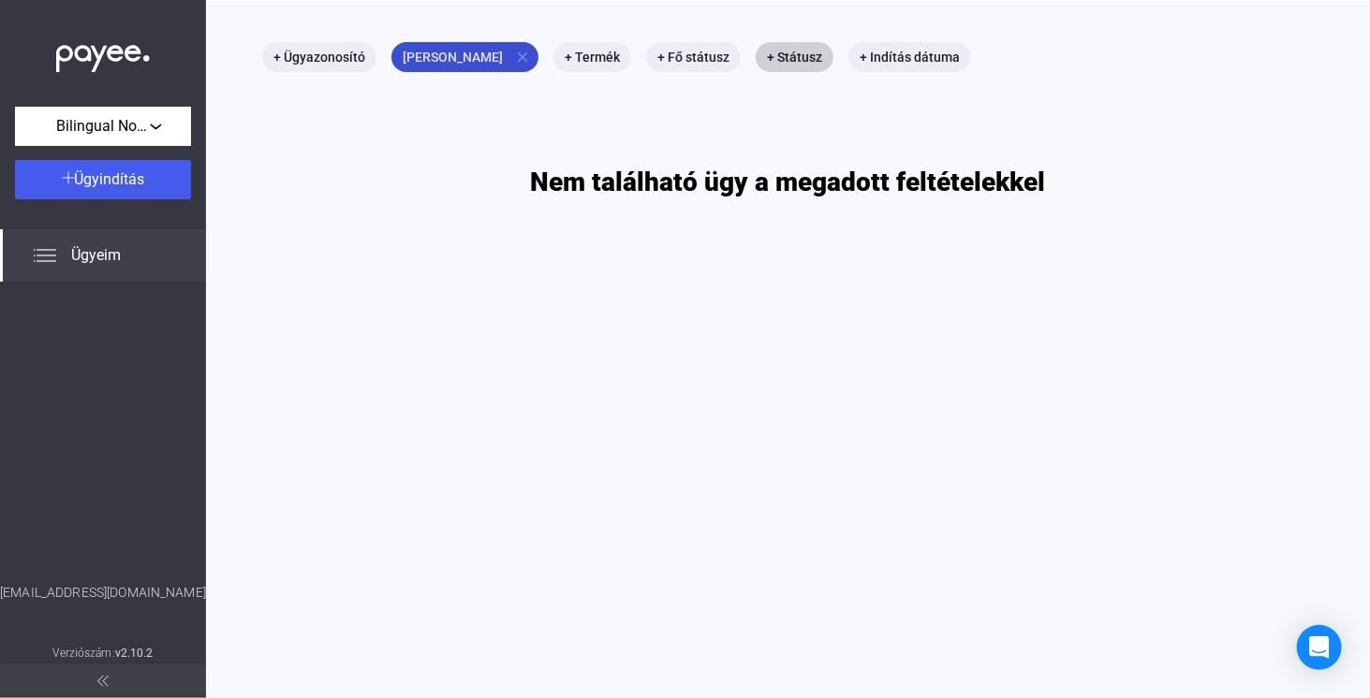
click at [514, 56] on mat-icon "close" at bounding box center [522, 57] width 17 height 17
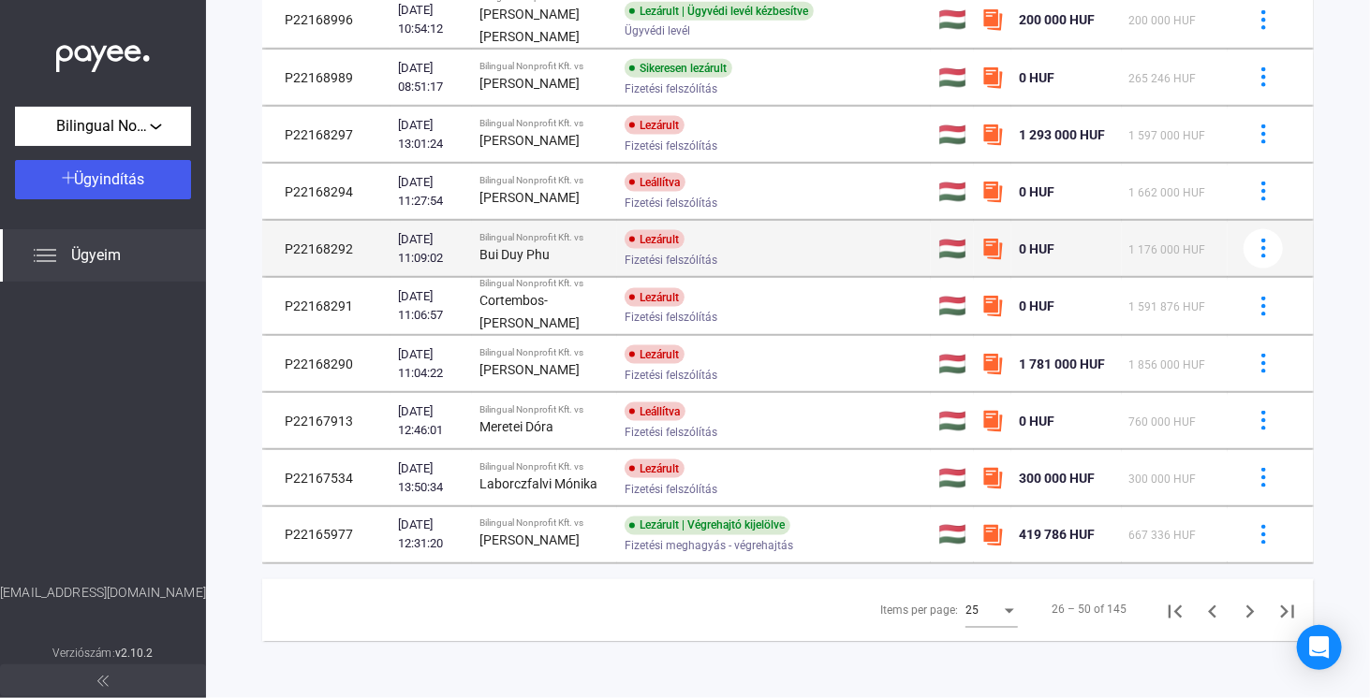
scroll to position [1167, 0]
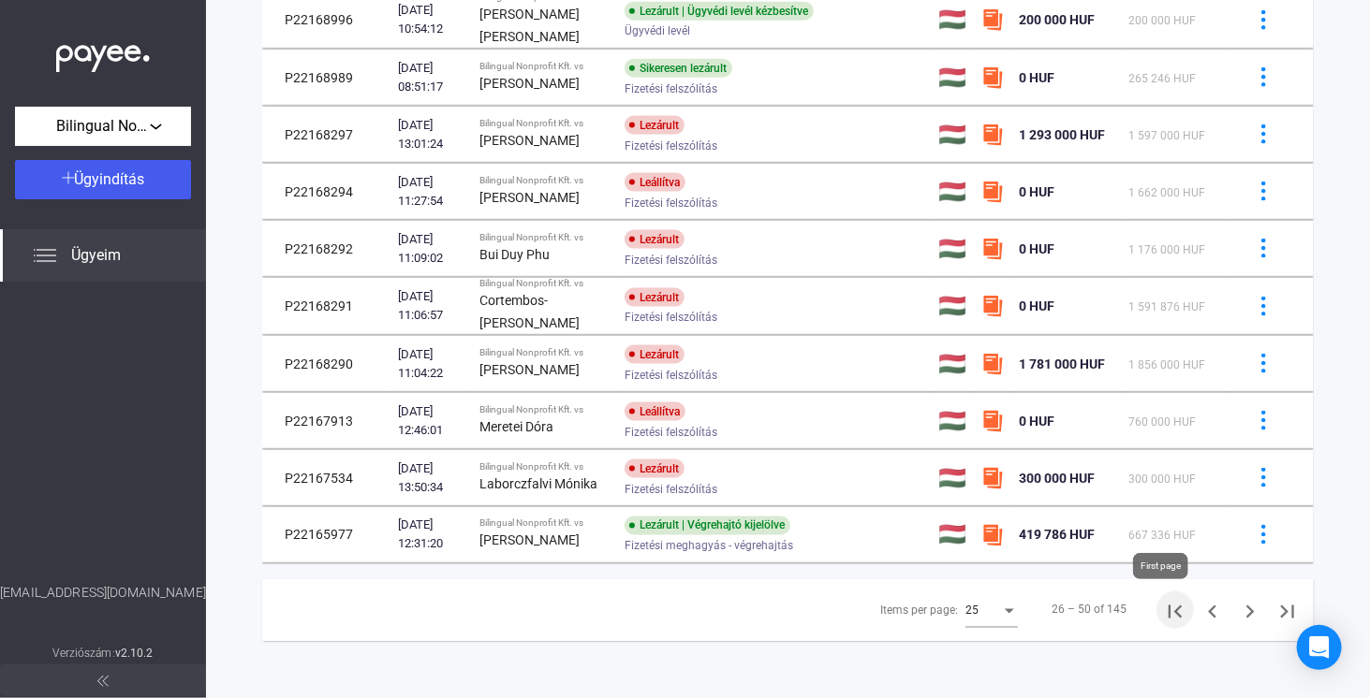
click at [1168, 616] on icon "First page" at bounding box center [1175, 612] width 26 height 26
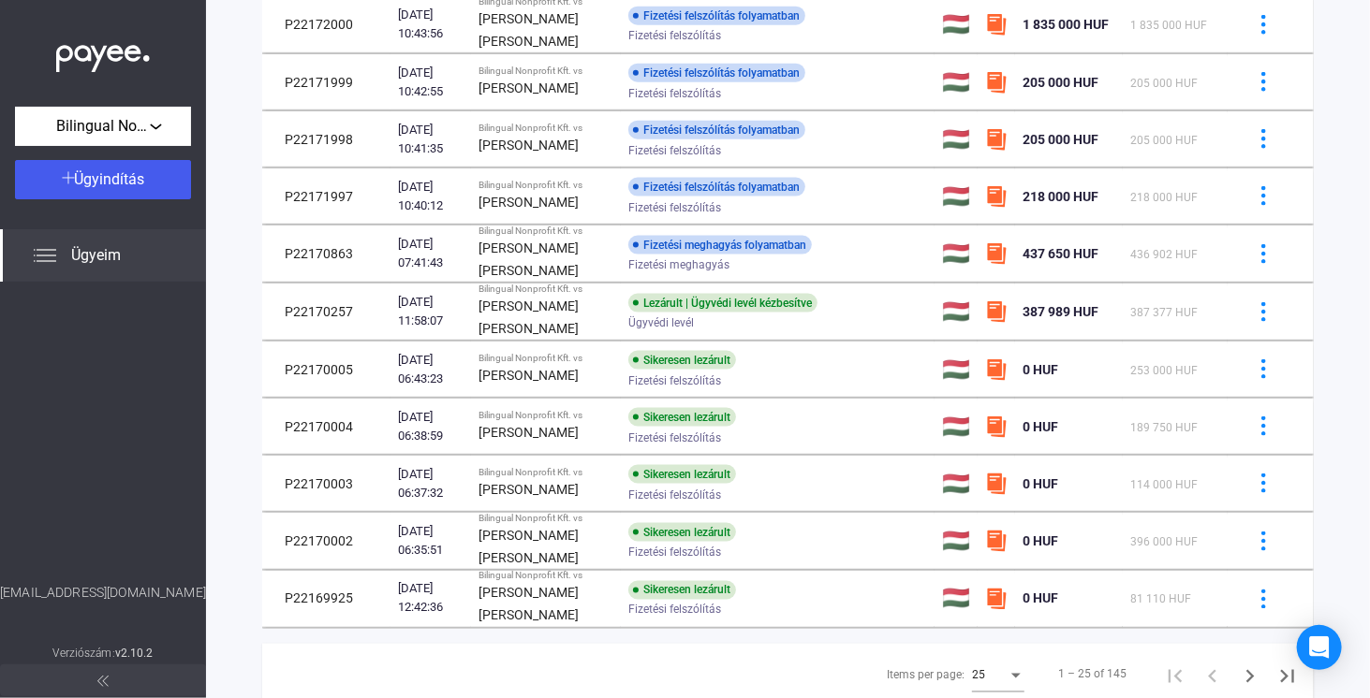
scroll to position [1030, 0]
